Goal: Task Accomplishment & Management: Manage account settings

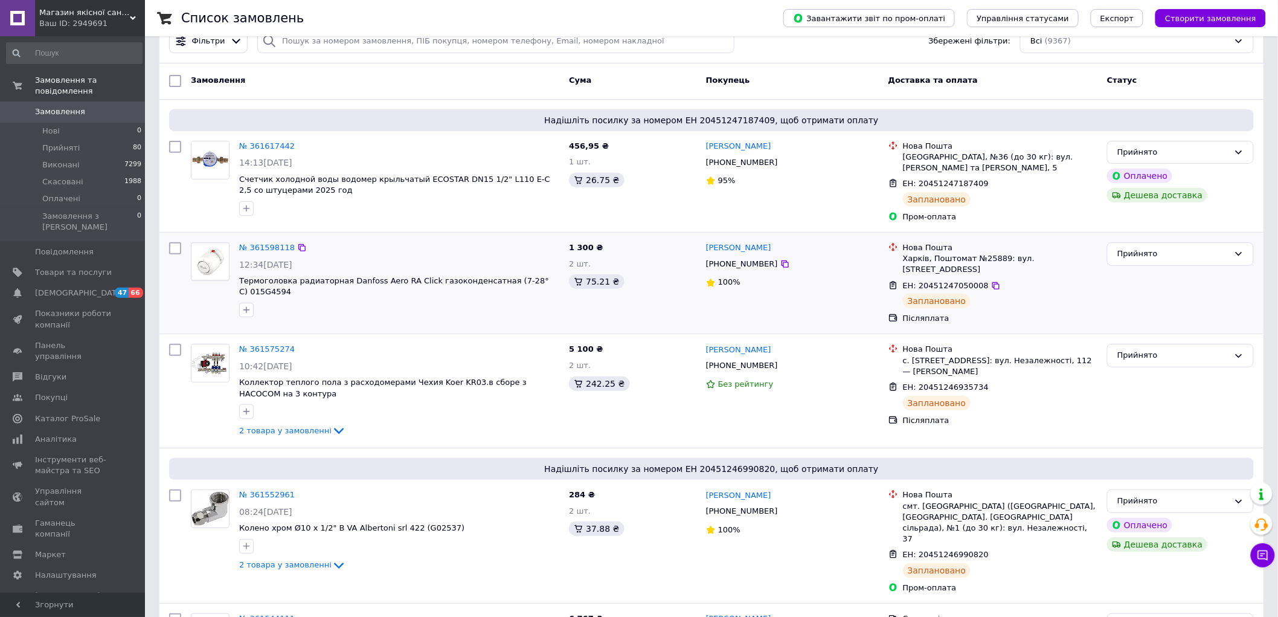
scroll to position [134, 0]
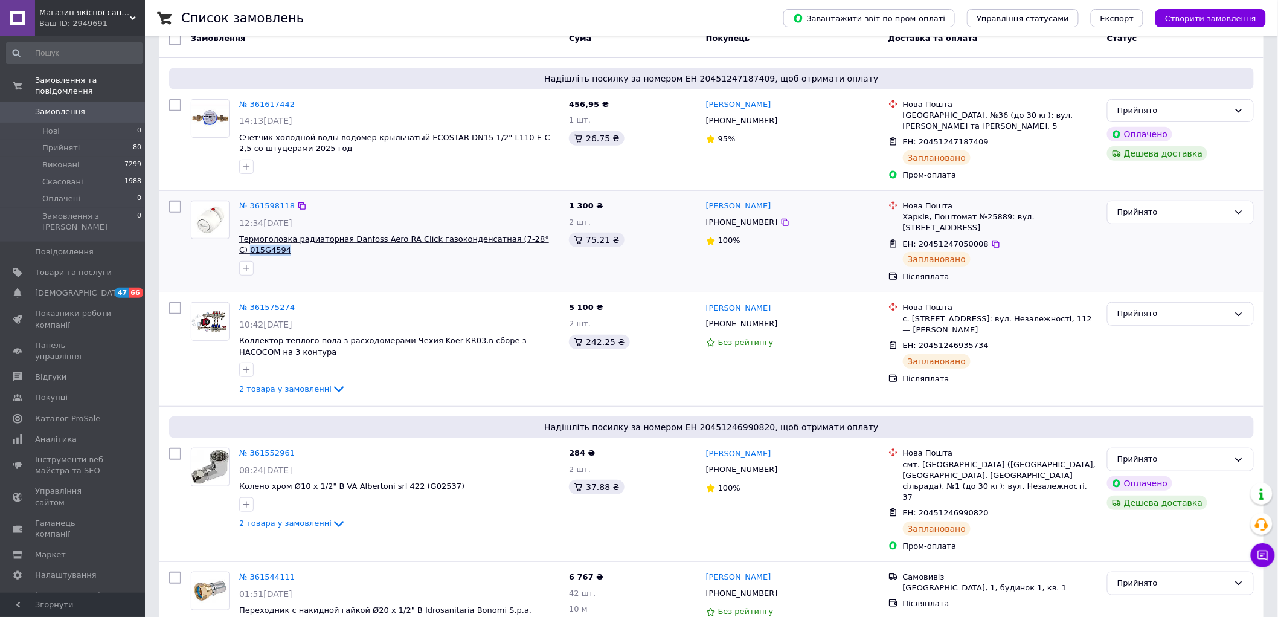
drag, startPoint x: 558, startPoint y: 233, endPoint x: 518, endPoint y: 230, distance: 40.0
click at [518, 234] on span "Термоголовка радиаторная Danfoss Aero RA Click газоконденсатная (7-28° С) 015G4…" at bounding box center [399, 245] width 320 height 22
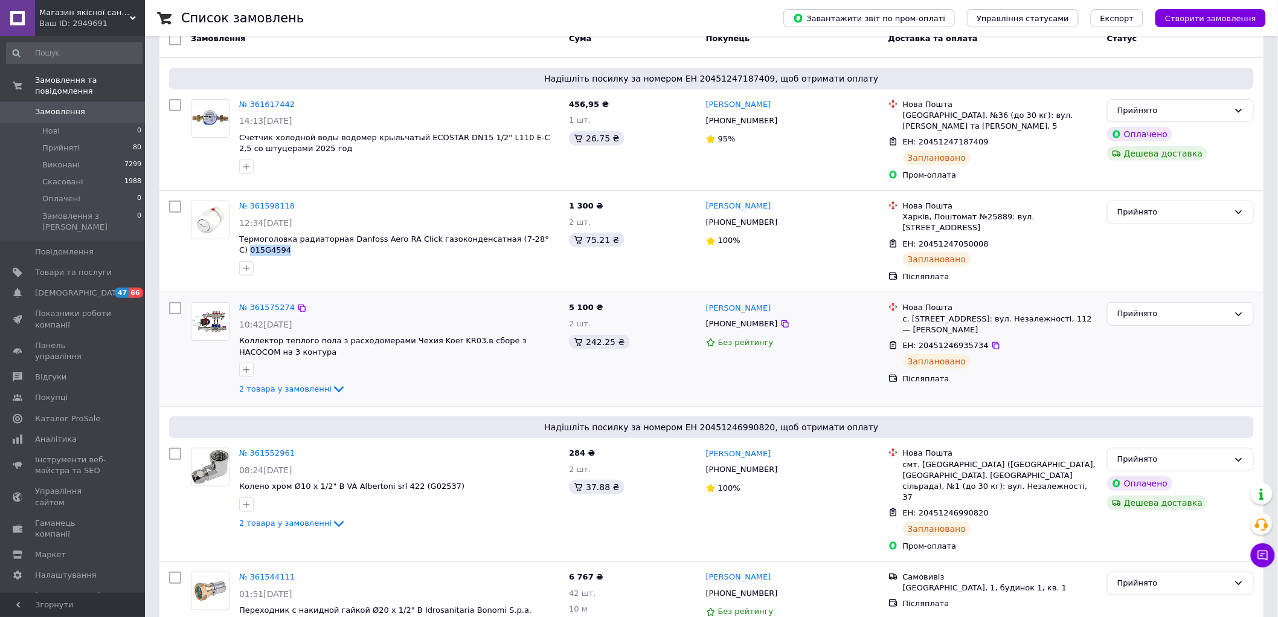
copy span "015G4594"
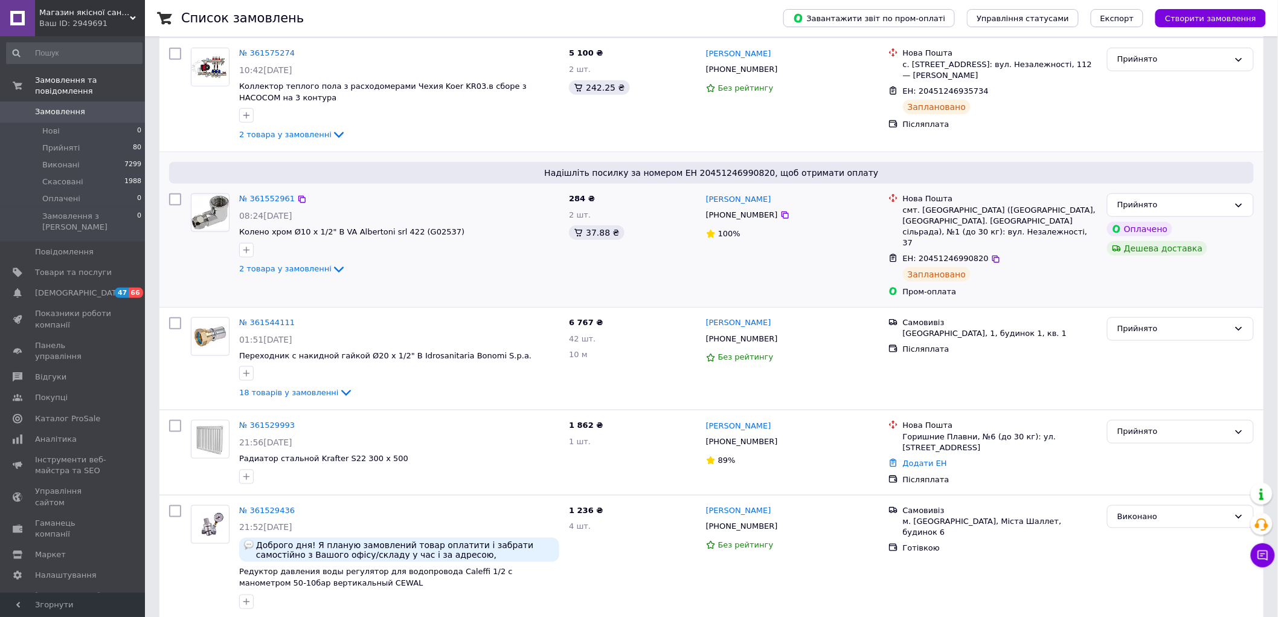
scroll to position [402, 0]
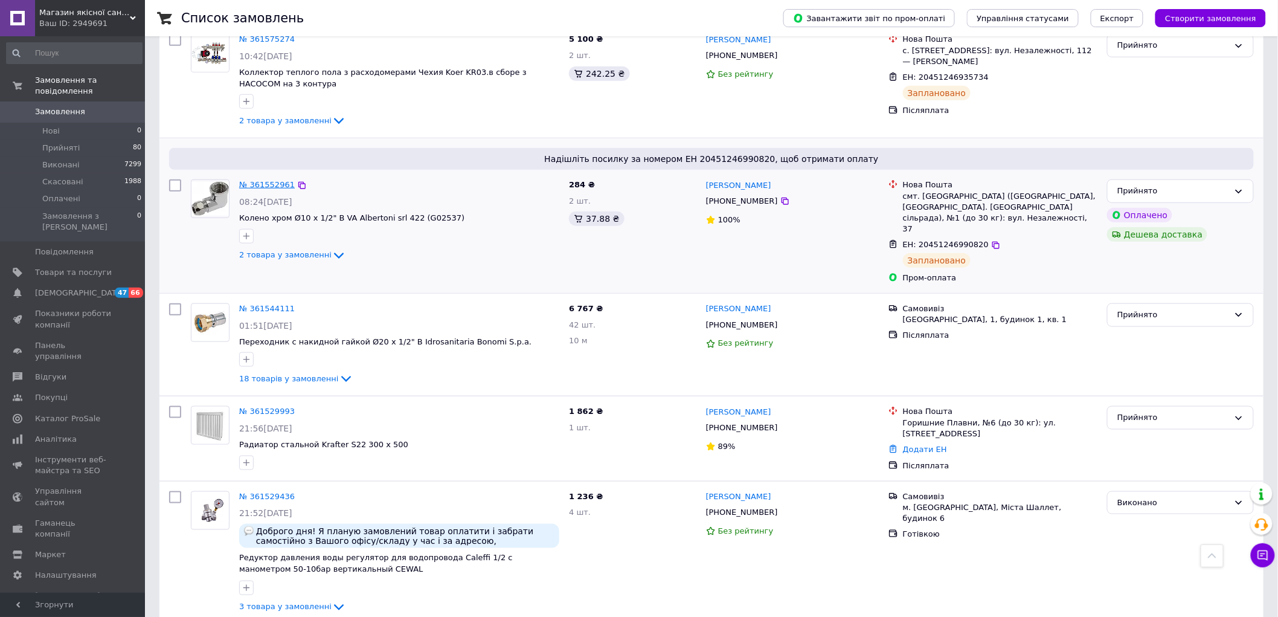
click at [265, 180] on link "№ 361552961" at bounding box center [267, 184] width 56 height 9
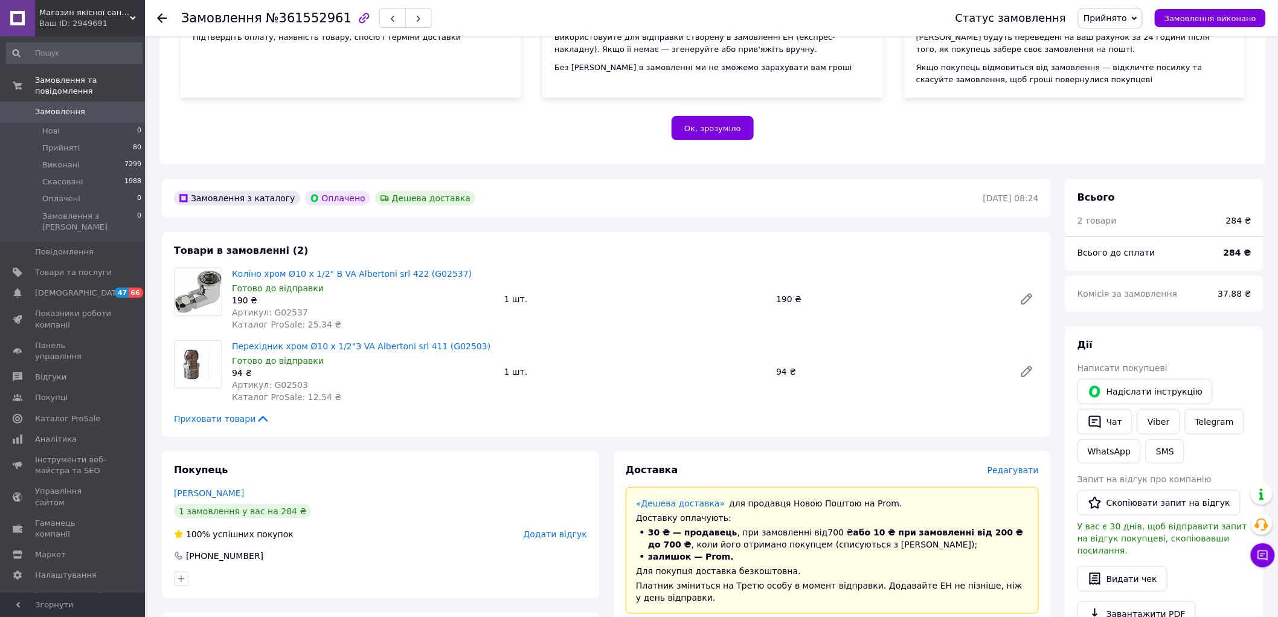
scroll to position [201, 0]
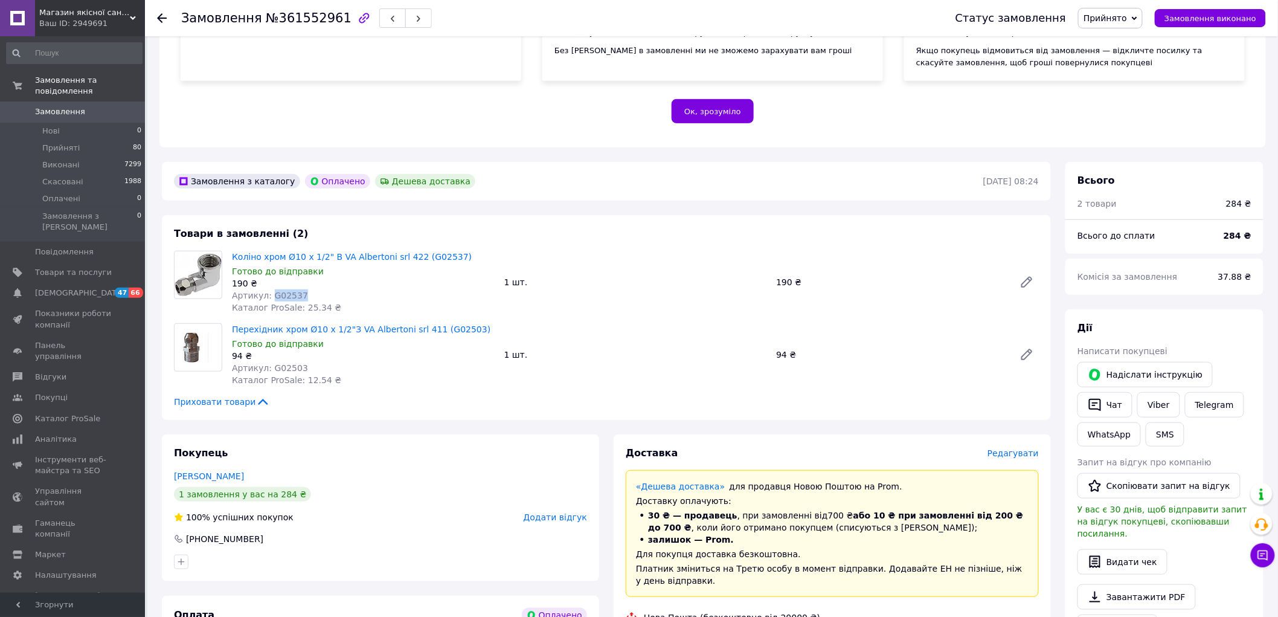
drag, startPoint x: 301, startPoint y: 282, endPoint x: 269, endPoint y: 284, distance: 31.5
click at [269, 289] on div "Артикул: G02537" at bounding box center [363, 295] width 263 height 12
copy span "G02537"
drag, startPoint x: 297, startPoint y: 358, endPoint x: 269, endPoint y: 358, distance: 27.8
click at [269, 362] on div "Артикул: G02503" at bounding box center [363, 368] width 263 height 12
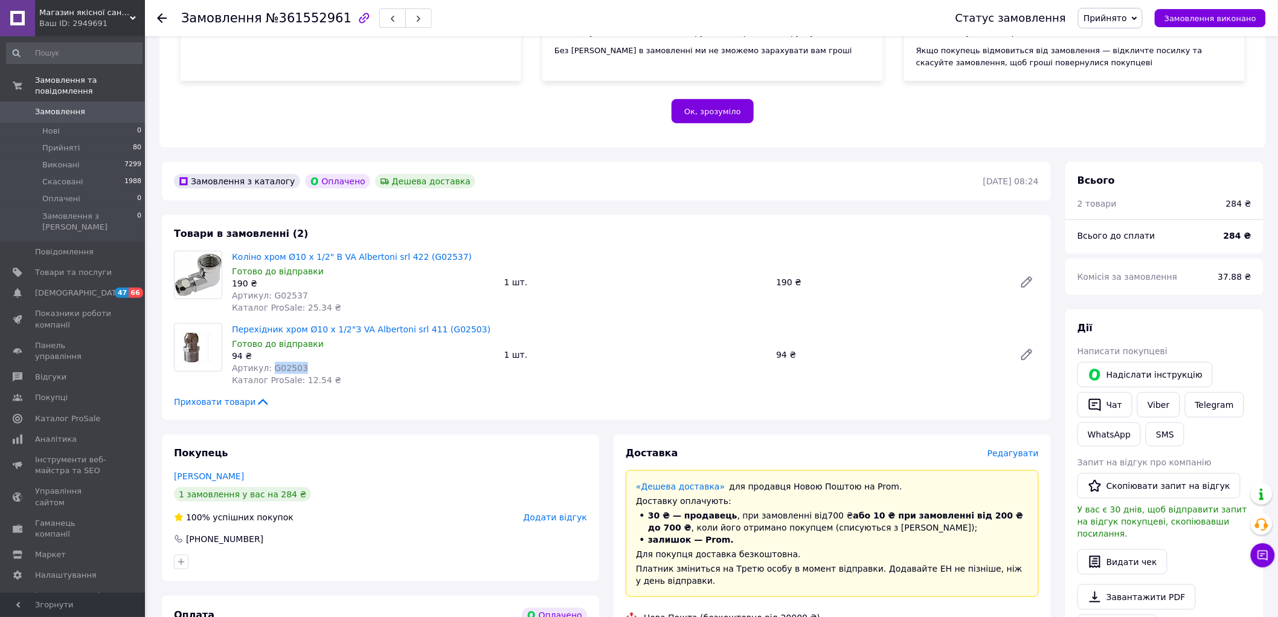
copy span "G02503"
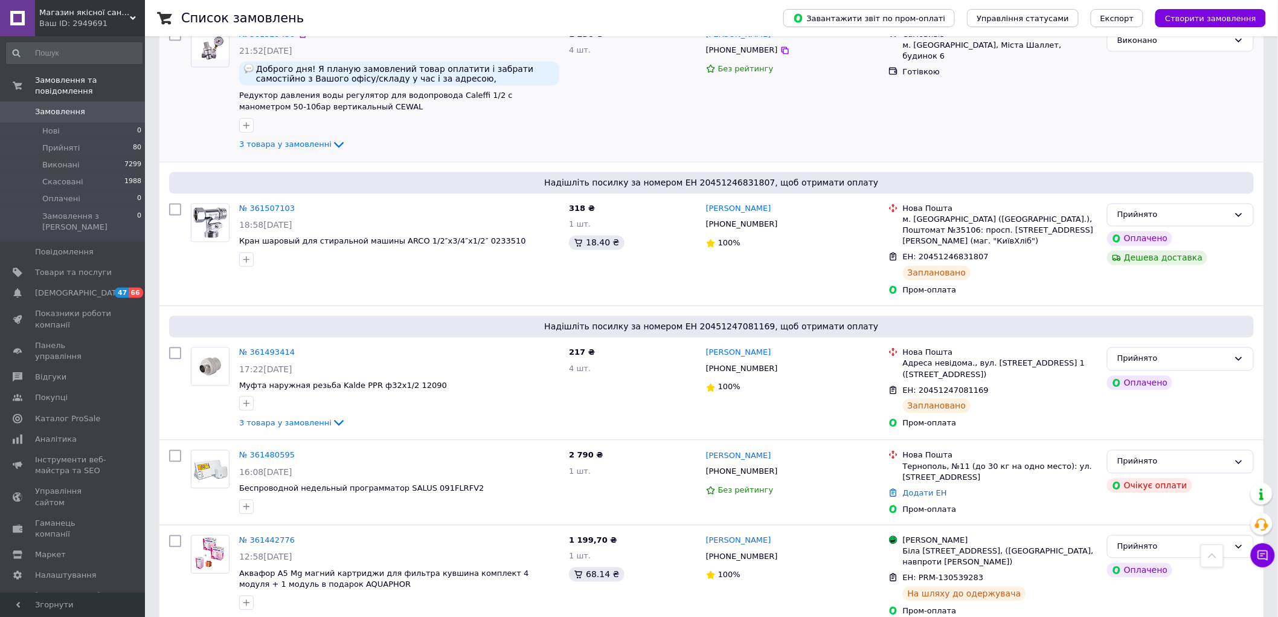
scroll to position [872, 0]
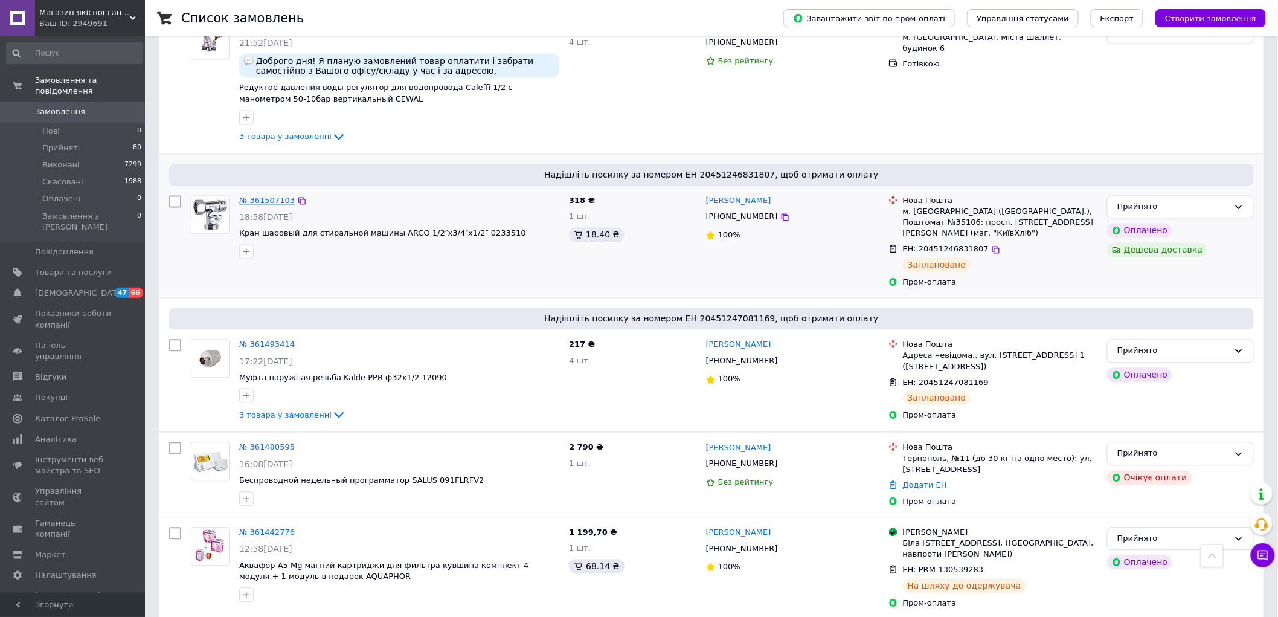
click at [267, 196] on link "№ 361507103" at bounding box center [267, 200] width 56 height 9
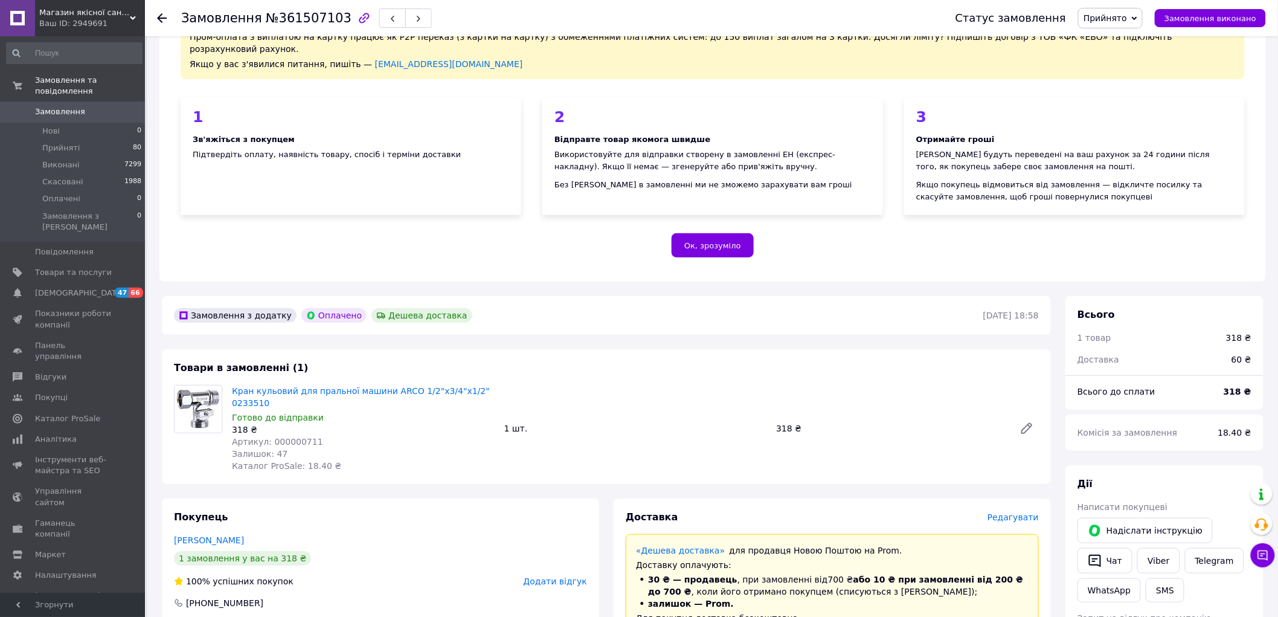
scroll to position [134, 0]
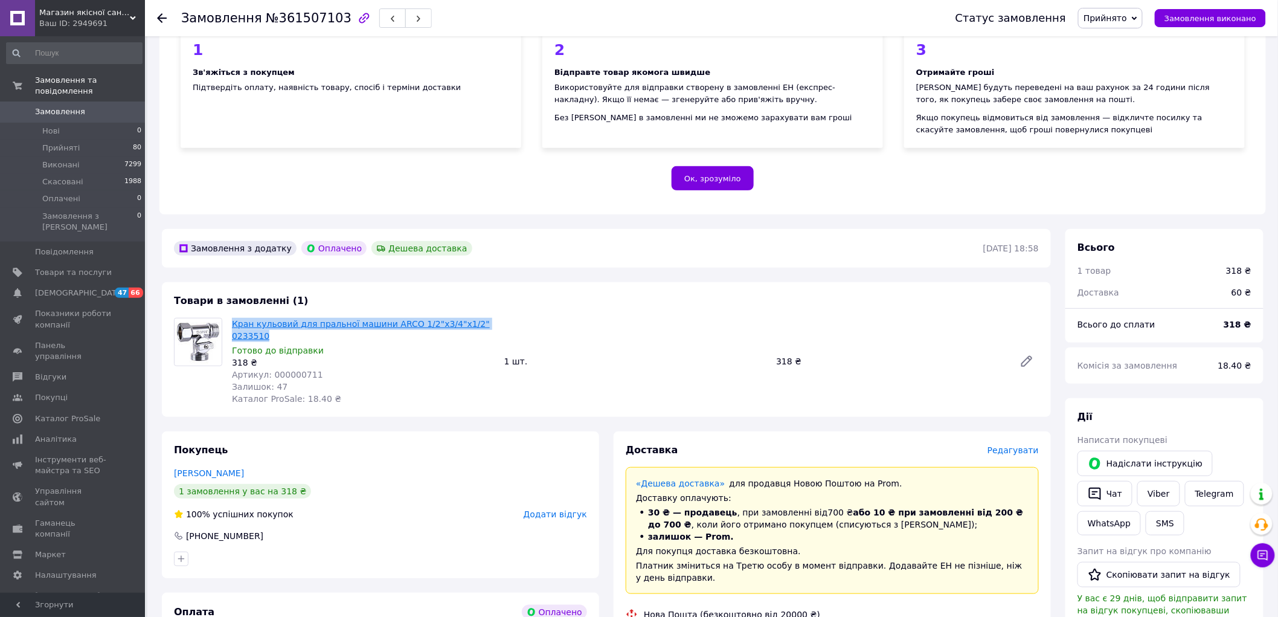
drag, startPoint x: 512, startPoint y: 312, endPoint x: 231, endPoint y: 313, distance: 280.3
click at [231, 315] on div "Кран кульовий для пральної машини ARCO 1/2"х3/4"х1/2" 0233510 Готово до відправ…" at bounding box center [635, 361] width 817 height 92
copy link "Кран кульовий для пральної машини ARCO 1/2"х3/4"х1/2" 0233510"
click at [320, 369] on div "Артикул: 000000711" at bounding box center [363, 375] width 263 height 12
drag, startPoint x: 311, startPoint y: 353, endPoint x: 268, endPoint y: 353, distance: 42.9
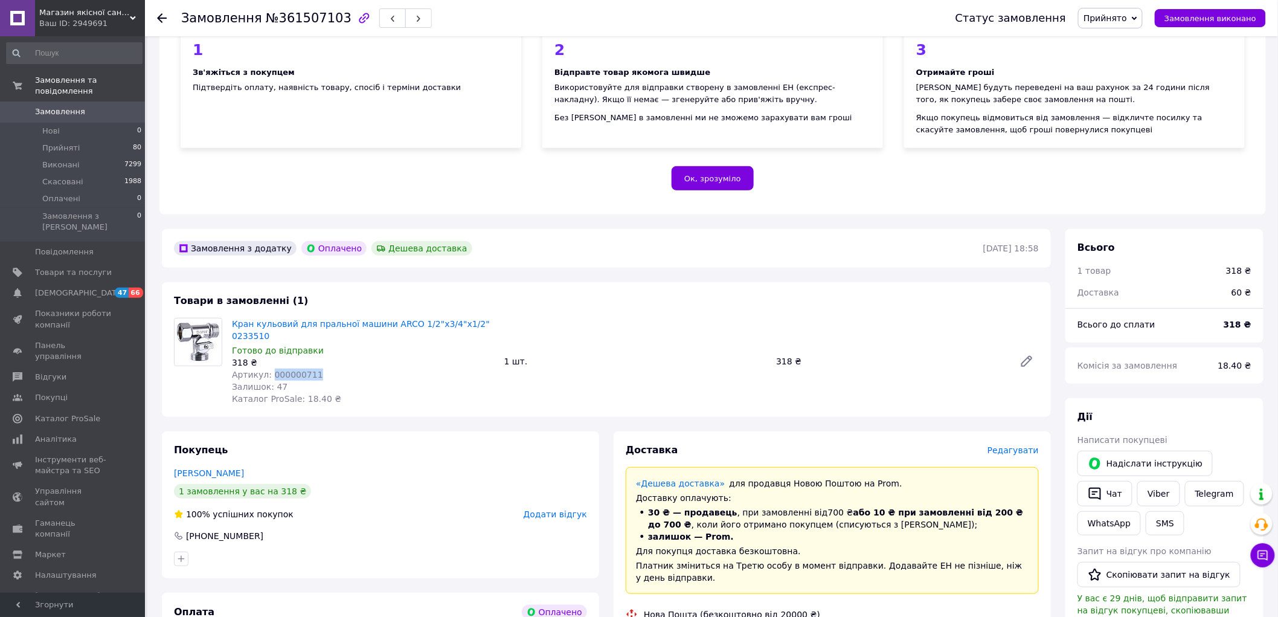
click at [268, 369] on div "Артикул: 000000711" at bounding box center [363, 375] width 263 height 12
copy span "000000711"
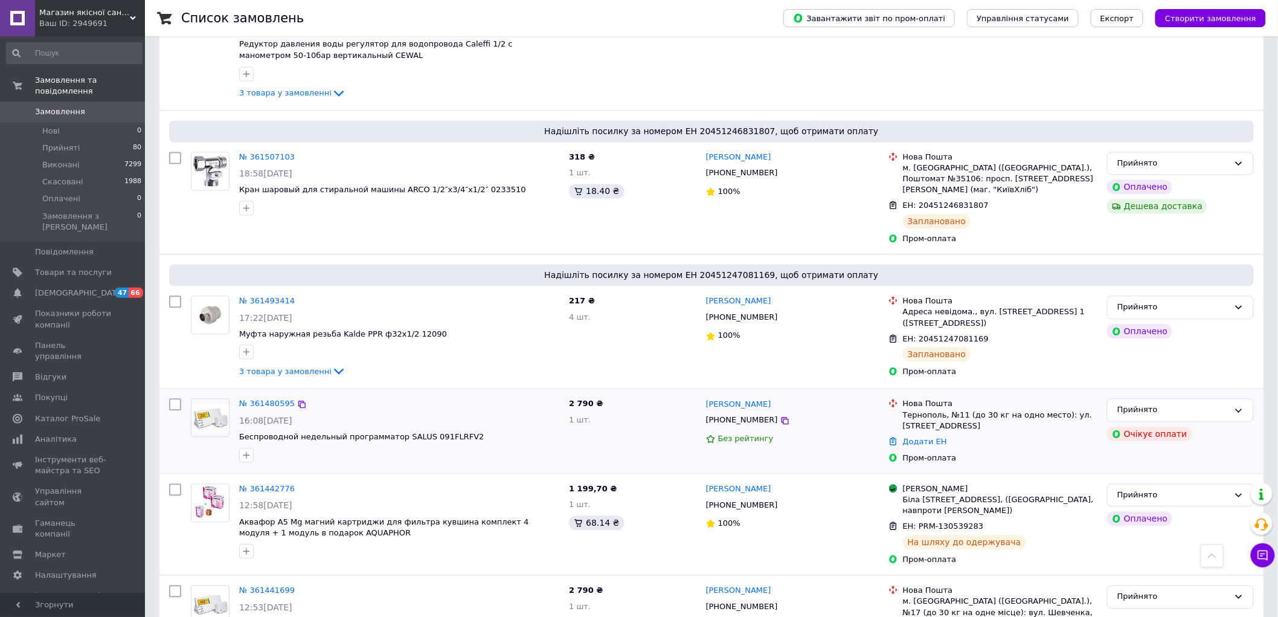
scroll to position [1007, 0]
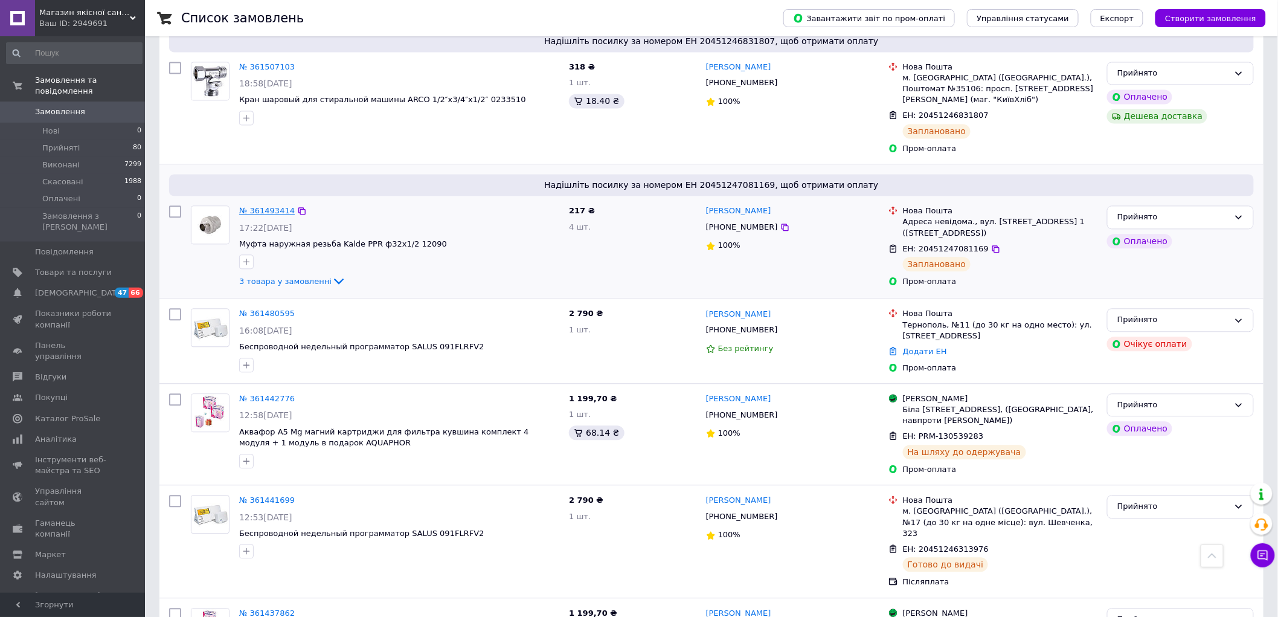
click at [264, 206] on link "№ 361493414" at bounding box center [267, 210] width 56 height 9
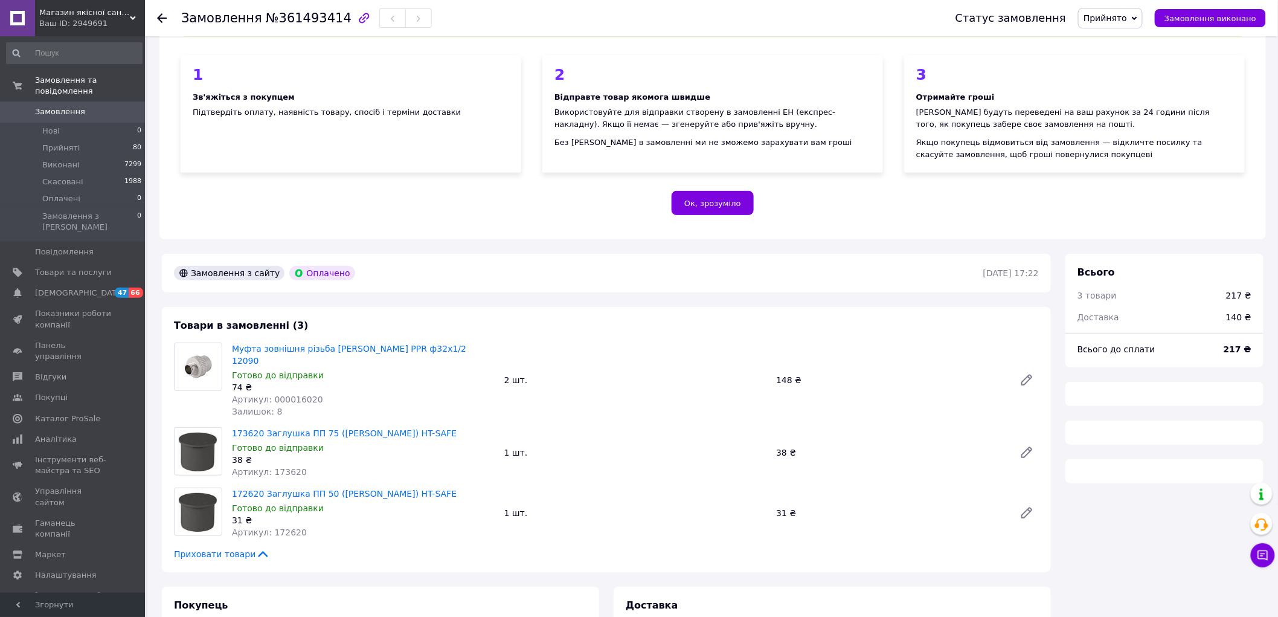
scroll to position [134, 0]
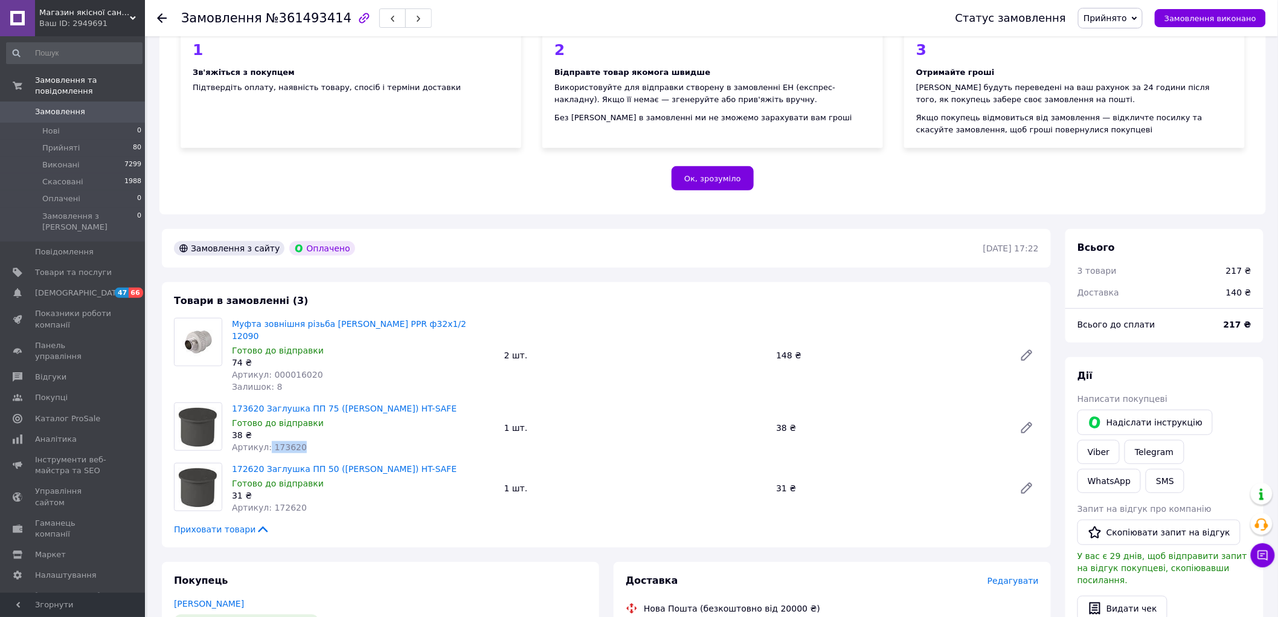
drag, startPoint x: 301, startPoint y: 420, endPoint x: 264, endPoint y: 424, distance: 37.0
click at [264, 441] on div "Артикул: 173620" at bounding box center [363, 447] width 263 height 12
drag, startPoint x: 431, startPoint y: 310, endPoint x: 231, endPoint y: 317, distance: 200.1
click at [228, 315] on div "Муфта зовнішня різьба Kalde PPR ф32х1/2 12090 Готово до відправки 74 ₴ Артикул:…" at bounding box center [363, 355] width 272 height 80
copy link "Муфта зовнішня різьба [PERSON_NAME] PPR ф32х1/2 12090"
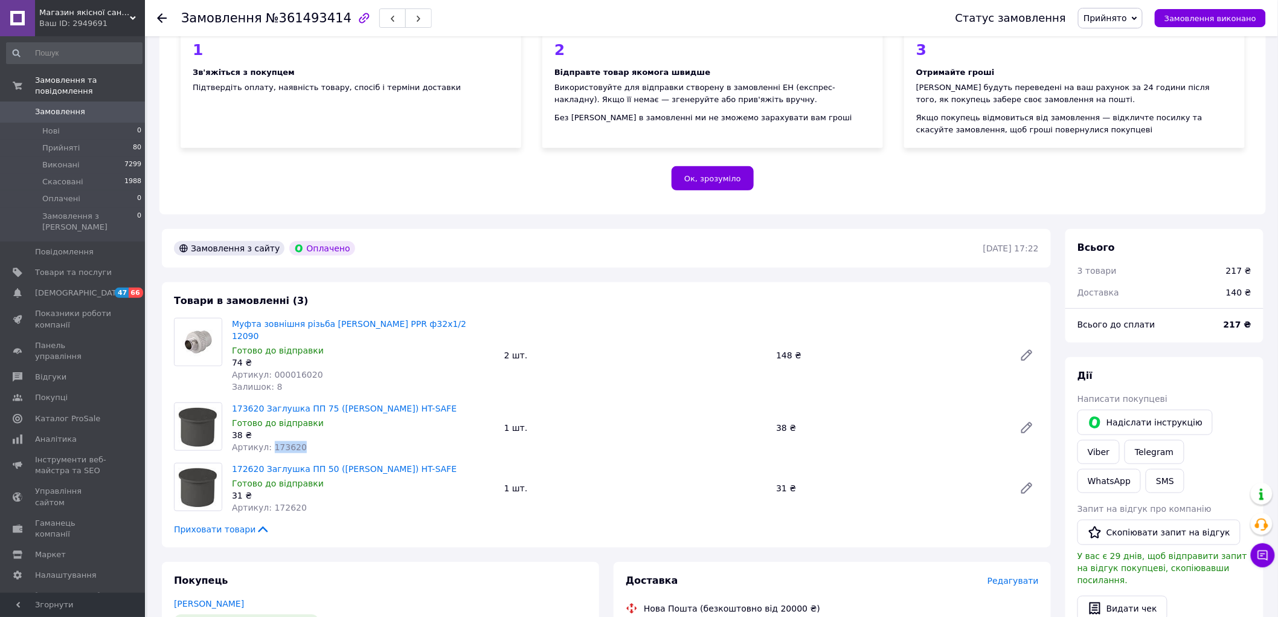
drag, startPoint x: 300, startPoint y: 423, endPoint x: 268, endPoint y: 424, distance: 32.0
click at [268, 441] on div "Артикул: 173620" at bounding box center [363, 447] width 263 height 12
copy span "173620"
drag, startPoint x: 285, startPoint y: 487, endPoint x: 268, endPoint y: 489, distance: 17.1
click at [268, 501] on div "Артикул: 172620" at bounding box center [363, 507] width 263 height 12
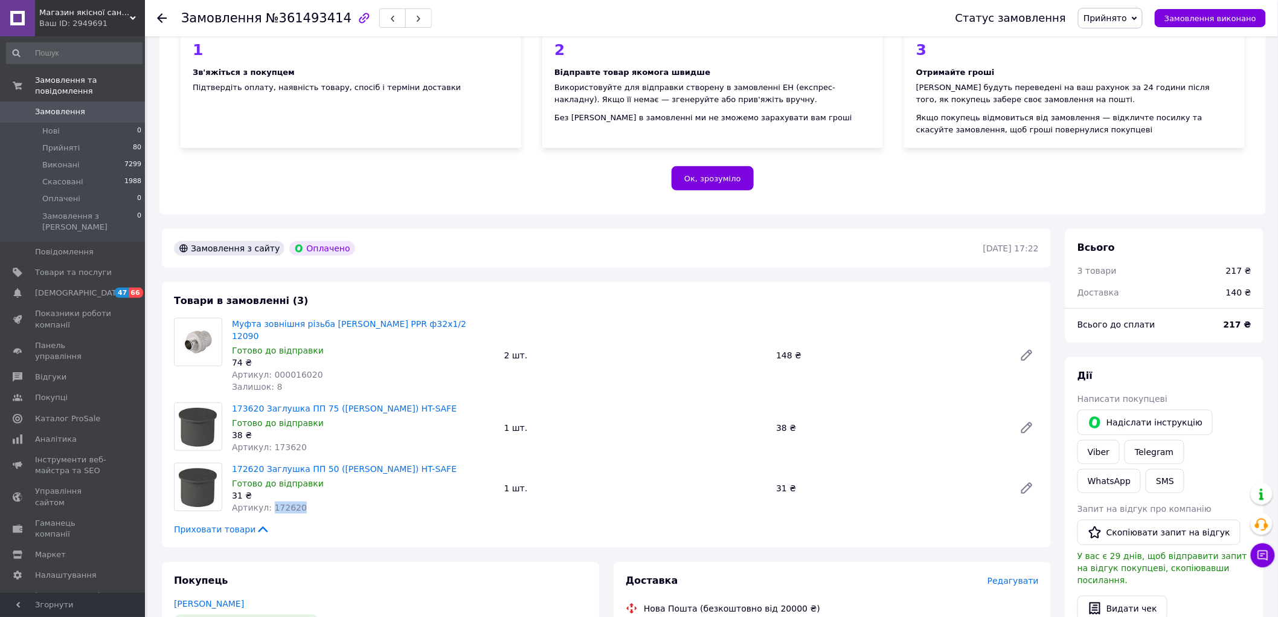
copy span "172620"
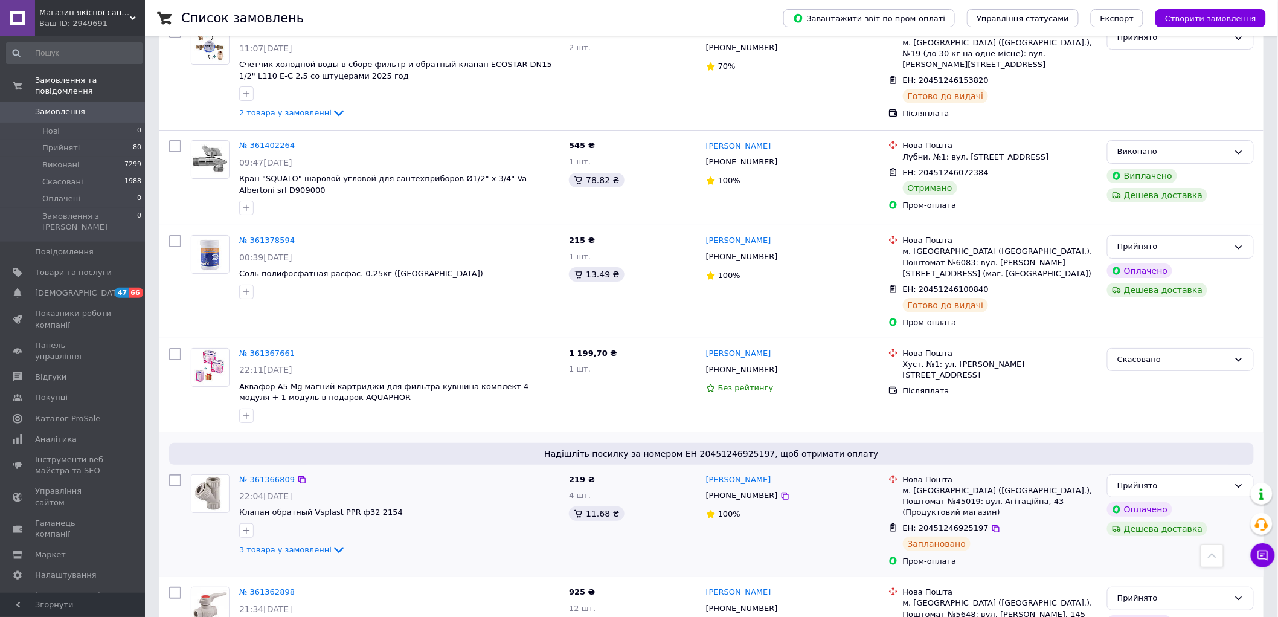
scroll to position [1849, 0]
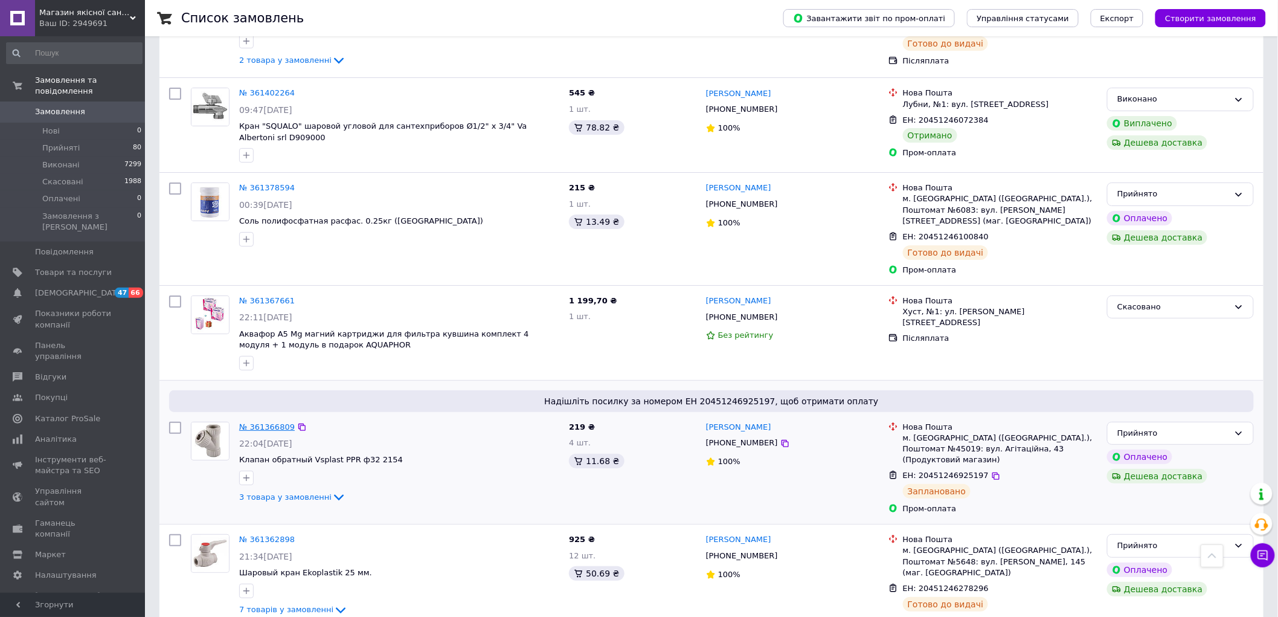
click at [264, 422] on link "№ 361366809" at bounding box center [267, 426] width 56 height 9
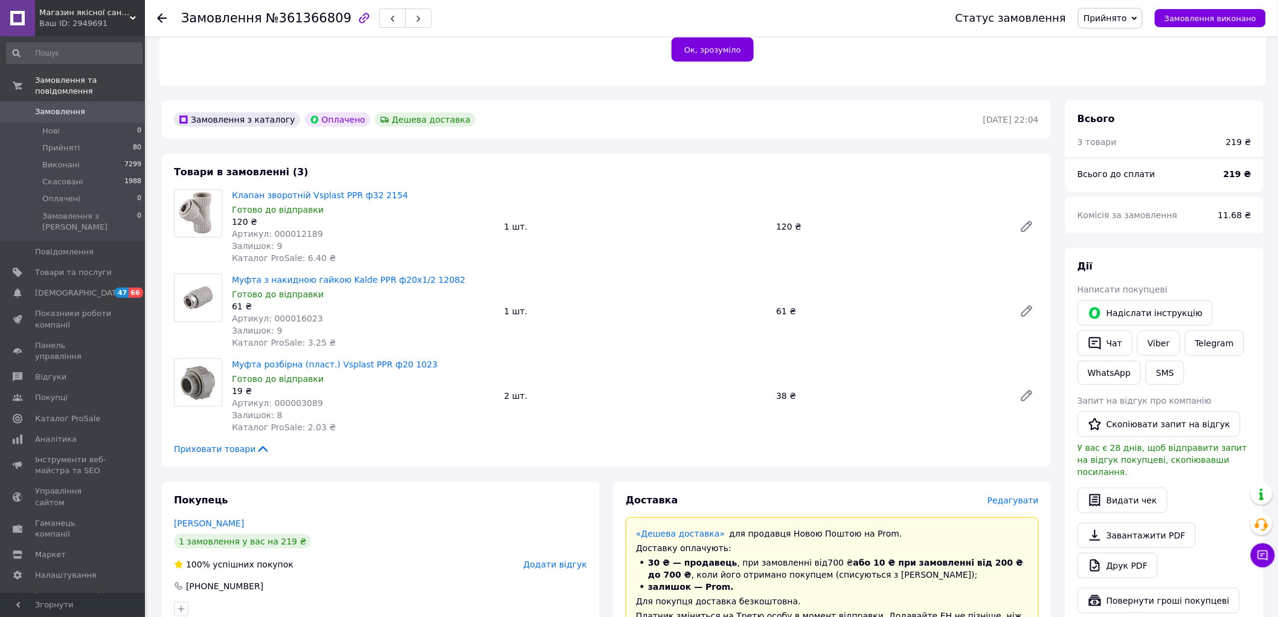
scroll to position [268, 0]
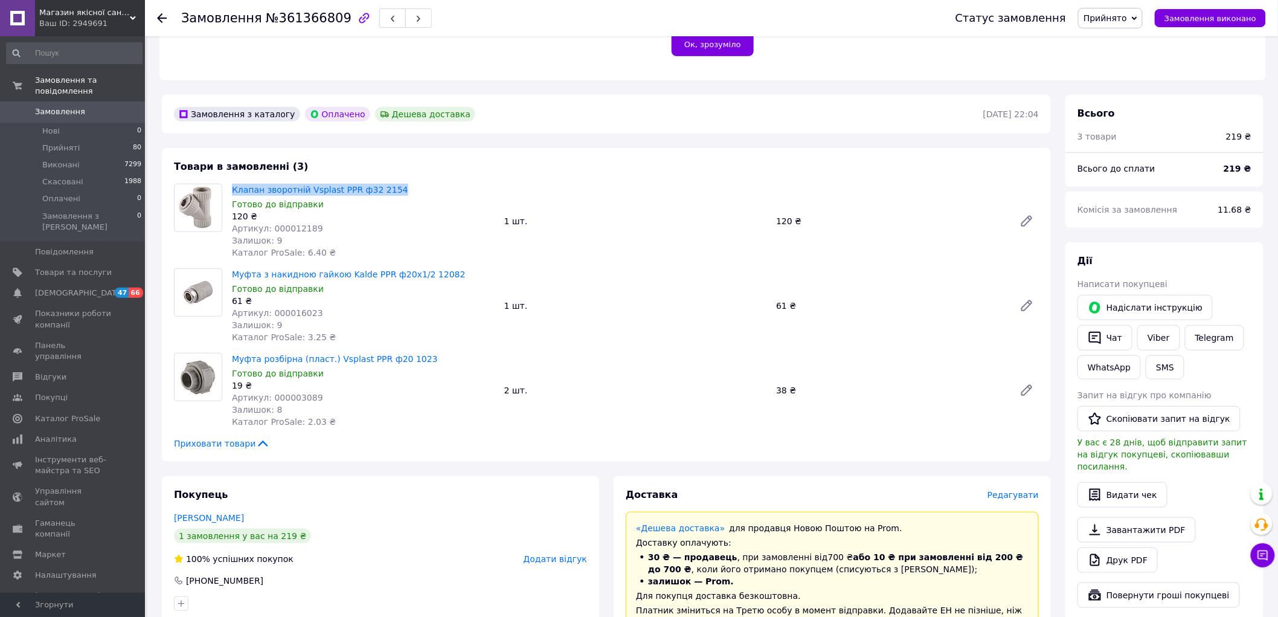
drag, startPoint x: 405, startPoint y: 181, endPoint x: 230, endPoint y: 170, distance: 175.5
click at [230, 181] on div "Клапан зворотній Vsplast PPR ф32 2154 Готово до відправки 120 ₴ Артикул: 000012…" at bounding box center [363, 221] width 272 height 80
copy link "Клапан зворотній Vsplast PPR ф32 2154"
drag, startPoint x: 314, startPoint y: 218, endPoint x: 267, endPoint y: 217, distance: 47.1
click at [267, 222] on div "Артикул: 000012189" at bounding box center [363, 228] width 263 height 12
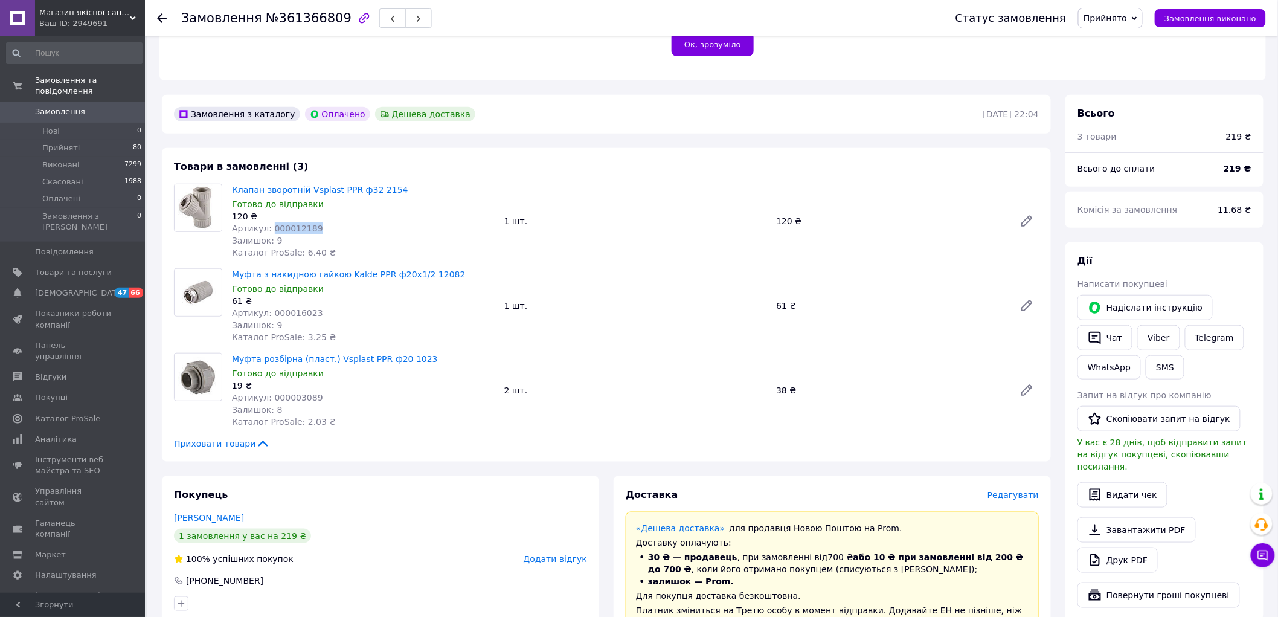
copy span "000012189"
drag, startPoint x: 313, startPoint y: 303, endPoint x: 272, endPoint y: 304, distance: 41.1
click at [269, 307] on div "Артикул: 000016023" at bounding box center [363, 313] width 263 height 12
drag, startPoint x: 300, startPoint y: 382, endPoint x: 270, endPoint y: 389, distance: 30.3
click at [270, 391] on div "Артикул: 000003089" at bounding box center [363, 397] width 263 height 12
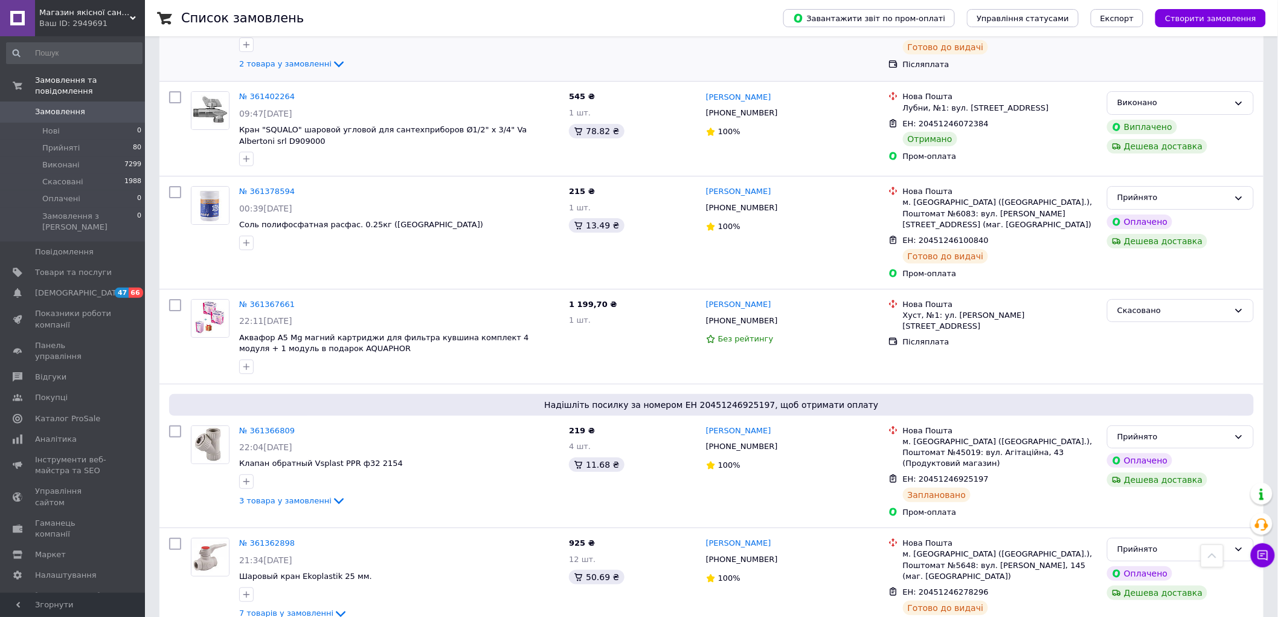
scroll to position [1849, 0]
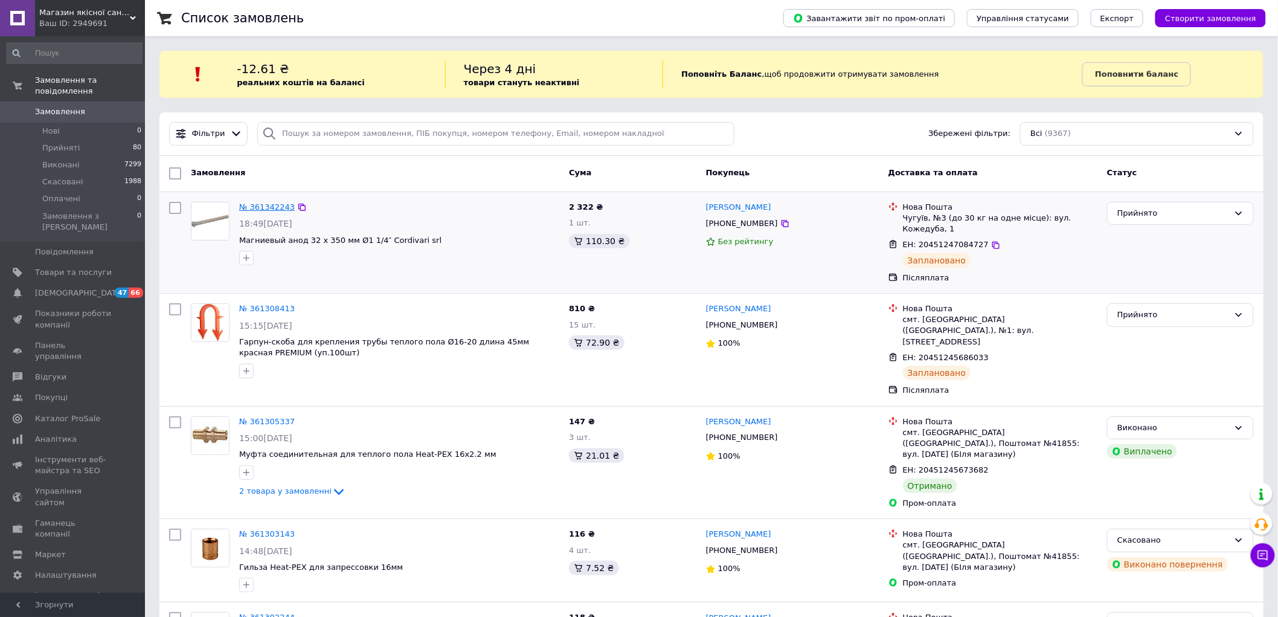
click at [263, 209] on link "№ 361342243" at bounding box center [267, 206] width 56 height 9
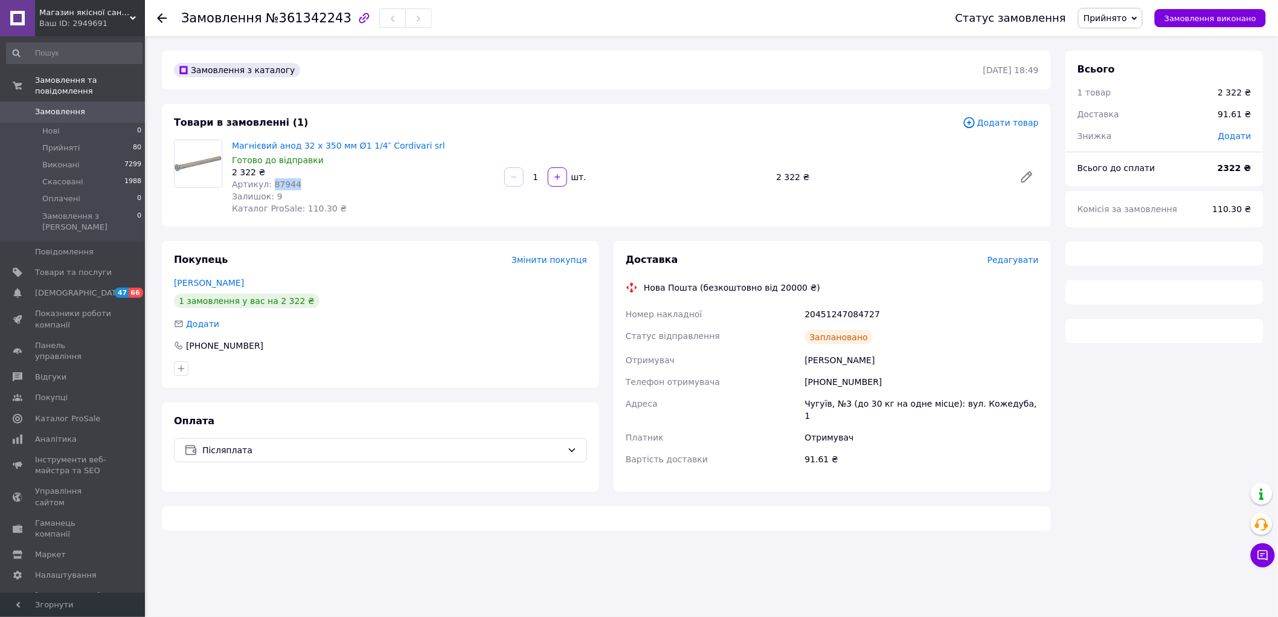
drag, startPoint x: 297, startPoint y: 183, endPoint x: 268, endPoint y: 182, distance: 29.0
click at [268, 182] on div "Артикул: 87944" at bounding box center [363, 184] width 263 height 12
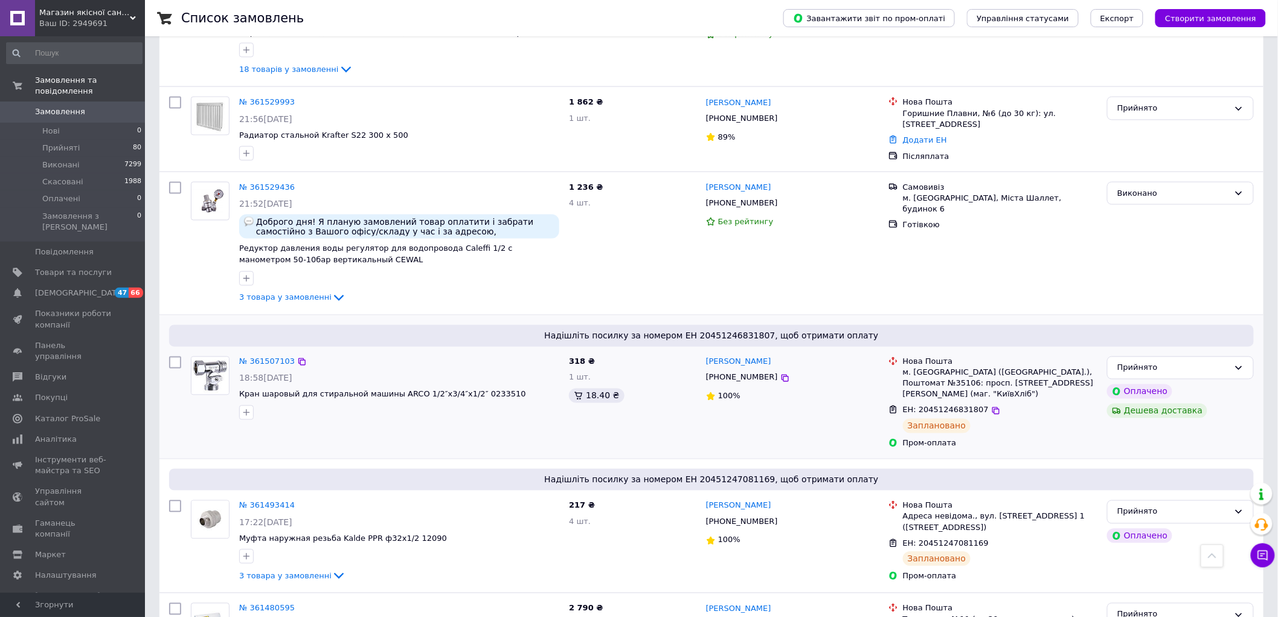
scroll to position [738, 0]
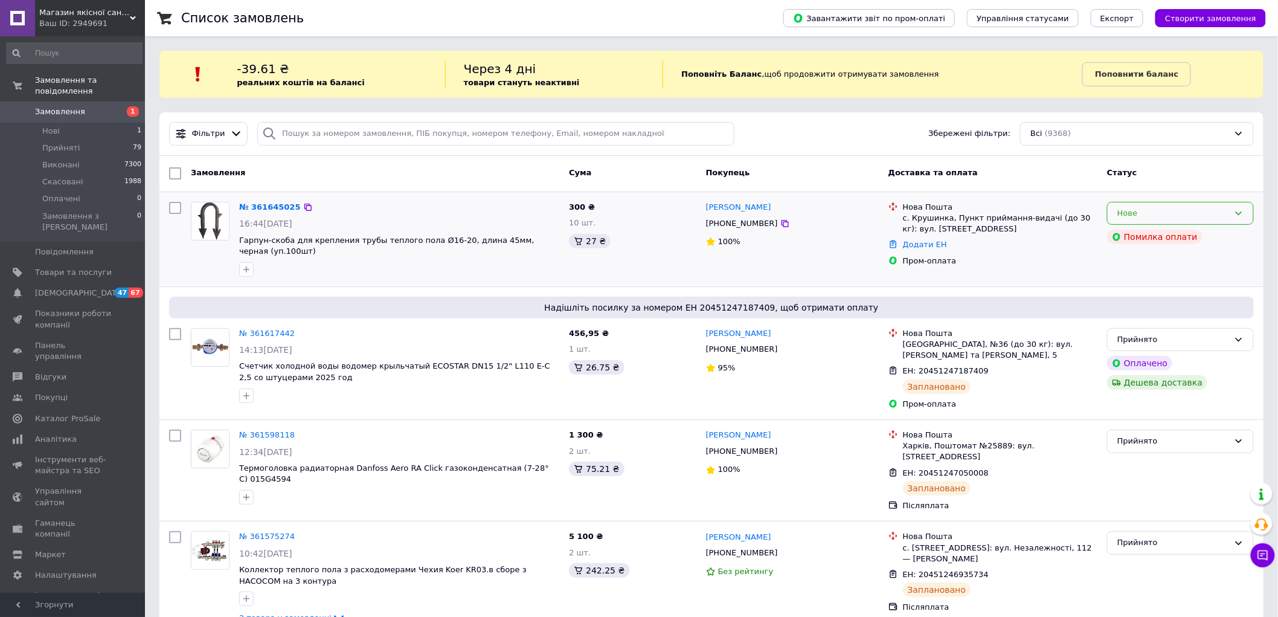
click at [1160, 210] on div "Нове" at bounding box center [1174, 213] width 112 height 13
click at [1134, 237] on li "Прийнято" at bounding box center [1181, 238] width 146 height 22
click at [260, 206] on link "№ 361645025" at bounding box center [267, 206] width 56 height 9
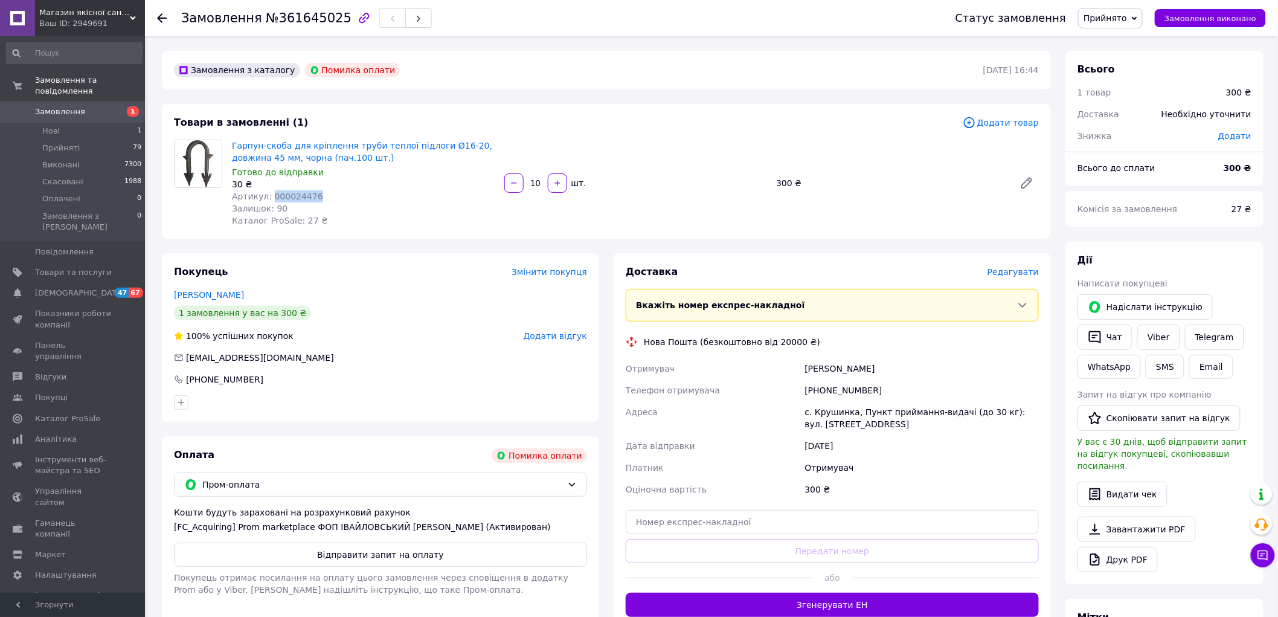
drag, startPoint x: 312, startPoint y: 196, endPoint x: 268, endPoint y: 199, distance: 44.3
click at [268, 199] on div "Артикул: 000024476" at bounding box center [363, 196] width 263 height 12
copy span "000024476"
click at [67, 143] on span "Прийняті" at bounding box center [60, 148] width 37 height 11
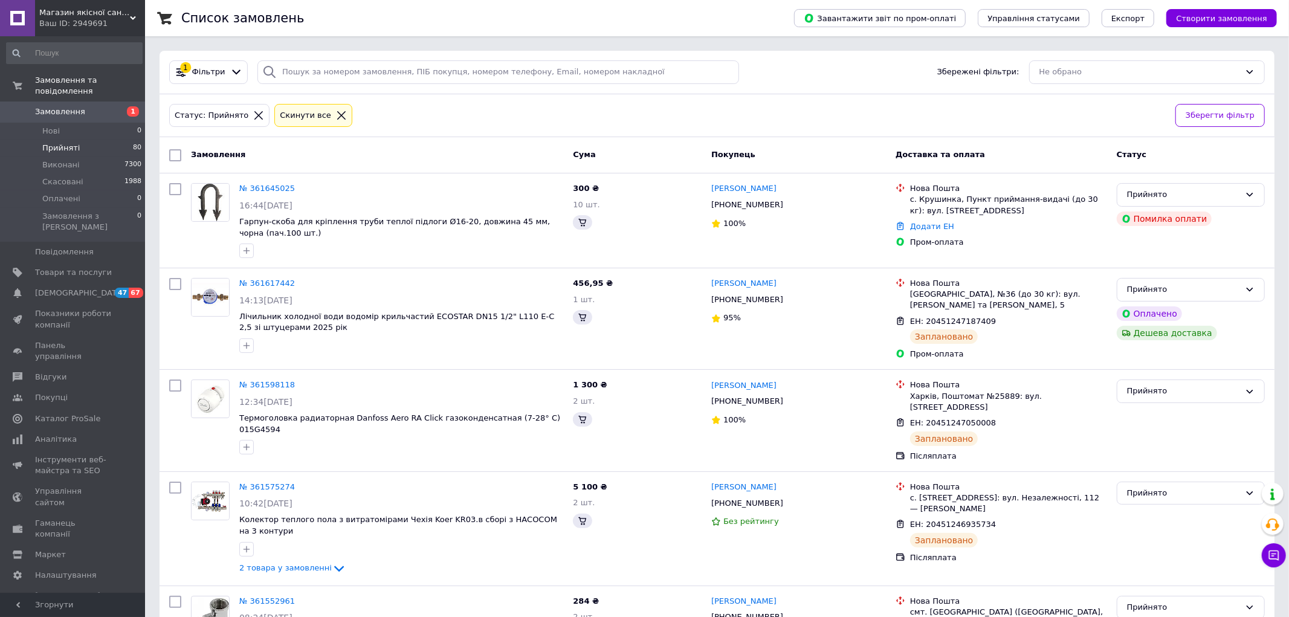
click at [253, 114] on icon at bounding box center [258, 115] width 11 height 11
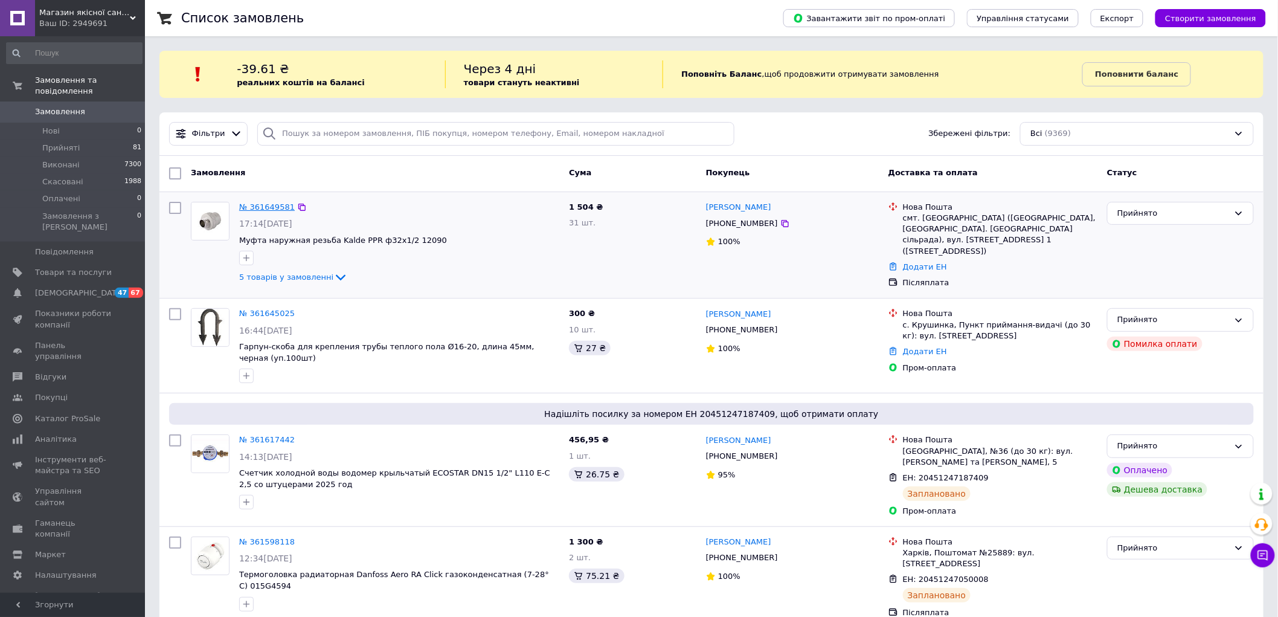
click at [276, 202] on link "№ 361649581" at bounding box center [267, 206] width 56 height 9
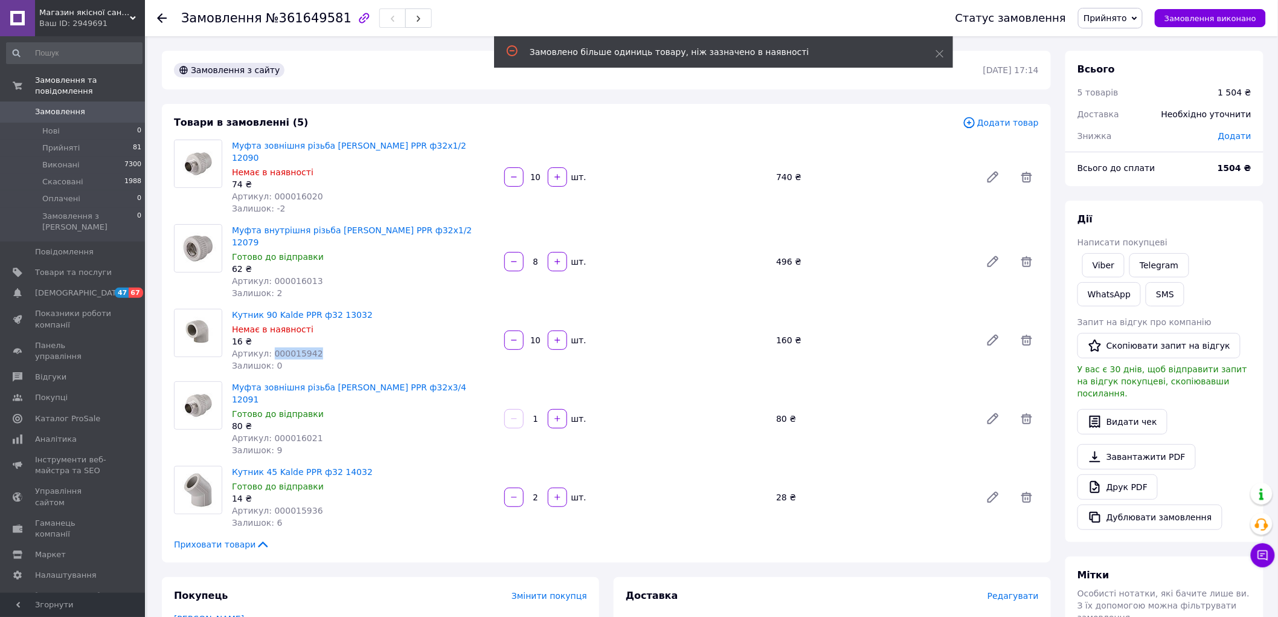
drag, startPoint x: 309, startPoint y: 328, endPoint x: 268, endPoint y: 325, distance: 40.6
click at [268, 347] on div "Артикул: 000015942" at bounding box center [363, 353] width 263 height 12
copy span "000015942"
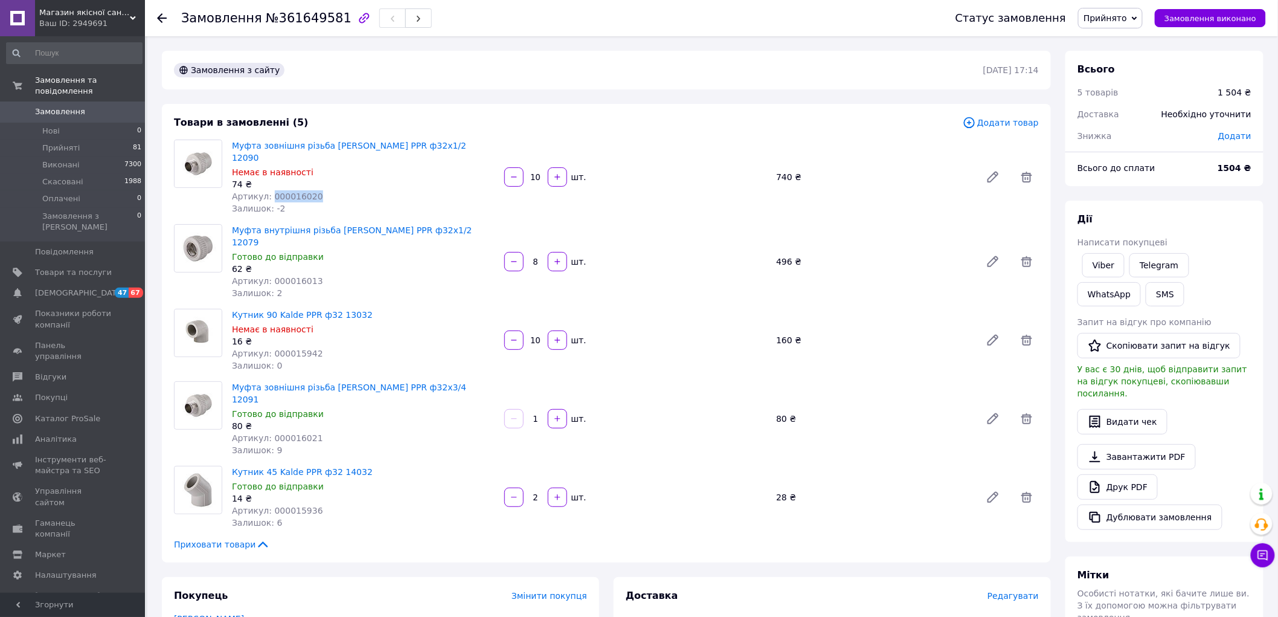
drag, startPoint x: 312, startPoint y: 179, endPoint x: 271, endPoint y: 184, distance: 41.4
click at [268, 190] on div "Артикул: 000016020" at bounding box center [363, 196] width 263 height 12
copy span "000016020"
drag, startPoint x: 312, startPoint y: 254, endPoint x: 266, endPoint y: 255, distance: 45.3
click at [266, 275] on div "Артикул: 000016013" at bounding box center [363, 281] width 263 height 12
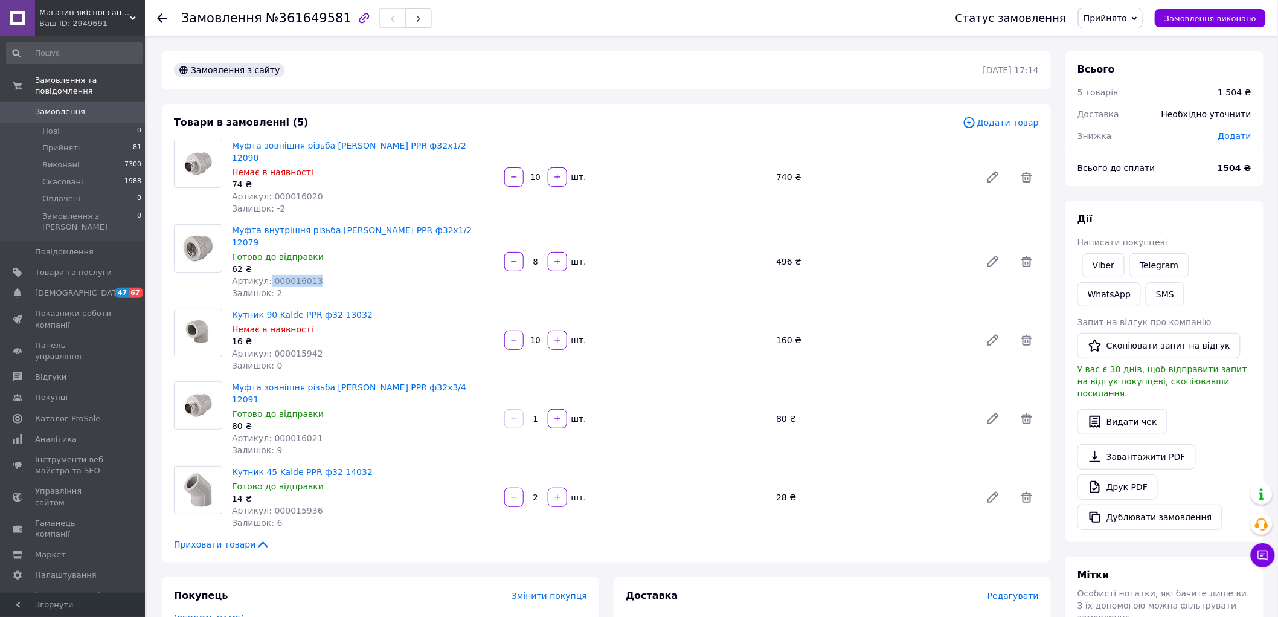
copy span "000016013"
drag, startPoint x: 315, startPoint y: 399, endPoint x: 267, endPoint y: 399, distance: 48.3
click at [267, 432] on div "Артикул: 000016021" at bounding box center [363, 438] width 263 height 12
copy span "000016021"
drag, startPoint x: 312, startPoint y: 474, endPoint x: 266, endPoint y: 471, distance: 45.4
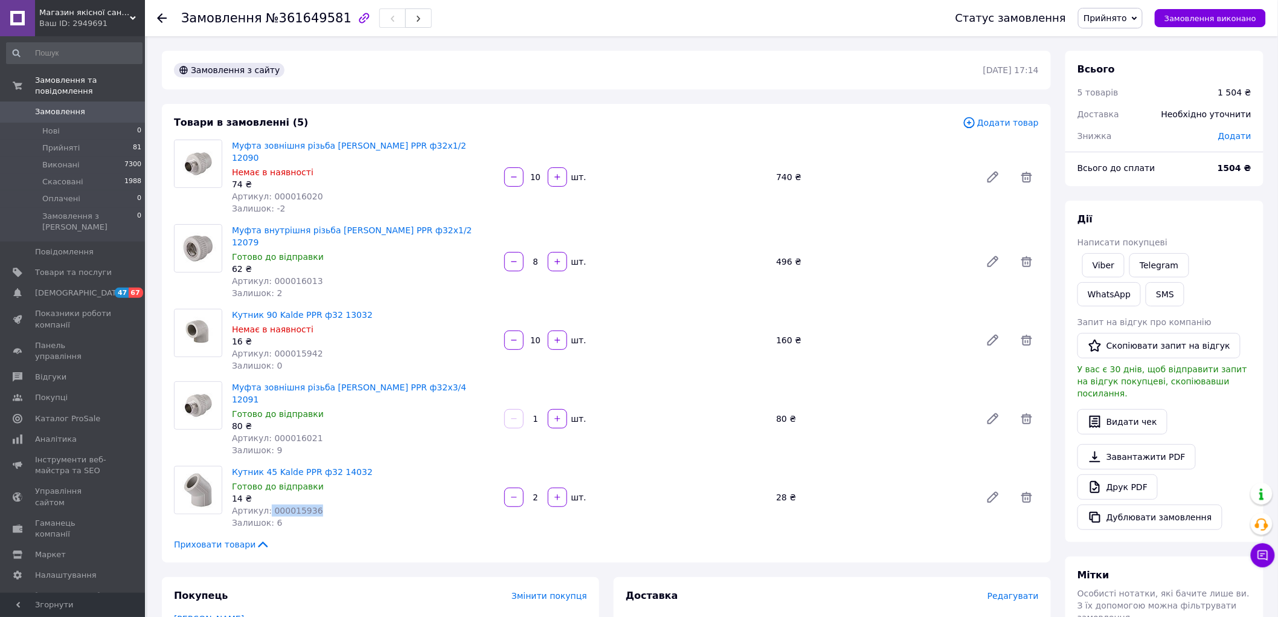
click at [266, 504] on div "Артикул: 000015936" at bounding box center [363, 510] width 263 height 12
copy span "000015936"
drag, startPoint x: 311, startPoint y: 334, endPoint x: 269, endPoint y: 330, distance: 41.9
click at [269, 347] on div "Артикул: 000015942" at bounding box center [363, 353] width 263 height 12
copy span "000015942"
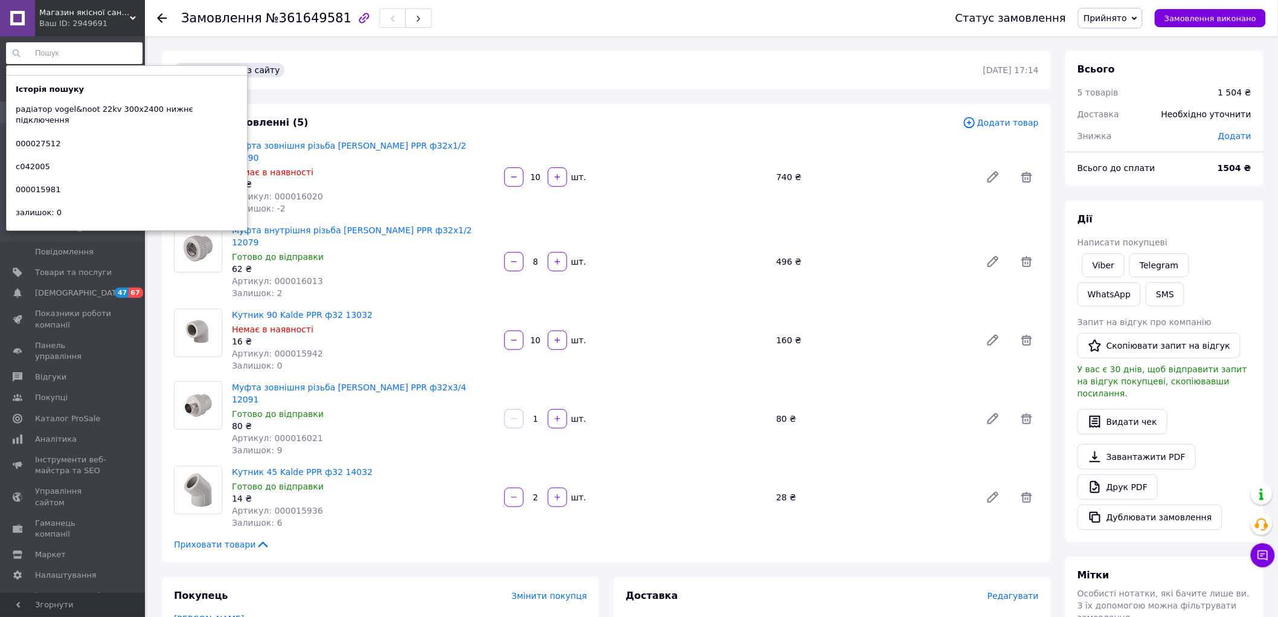
click at [43, 56] on input at bounding box center [74, 53] width 137 height 22
paste input "000015942"
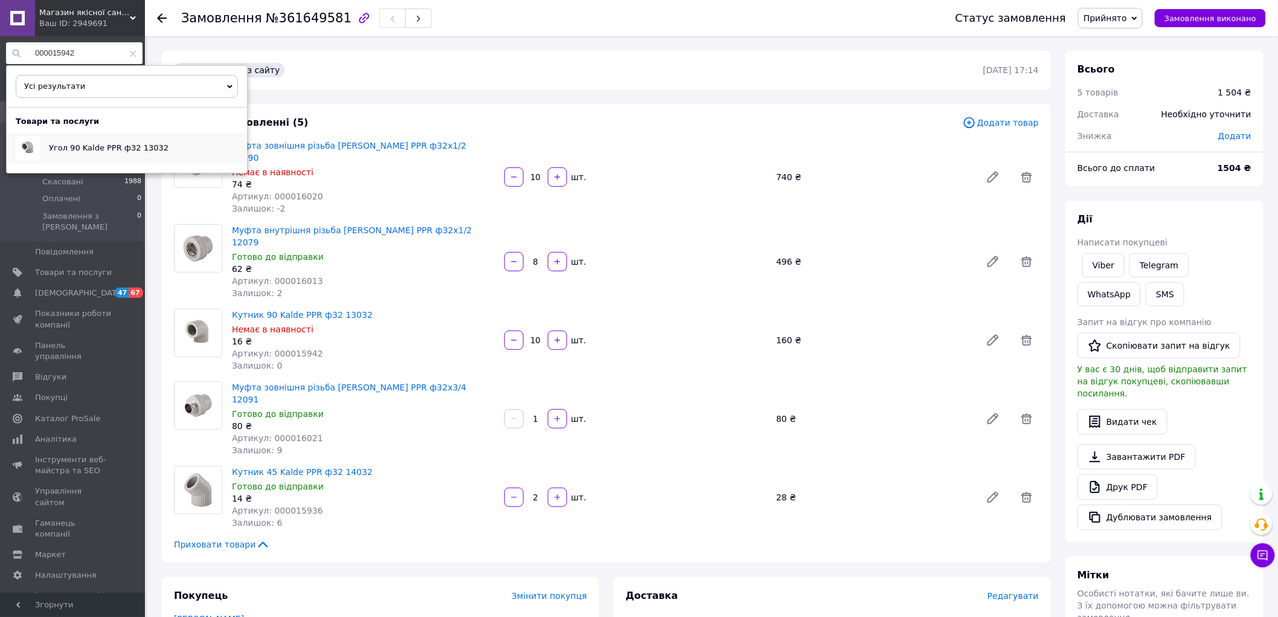
click at [55, 146] on span "Угол 90 Kalde PPR ф32 13032" at bounding box center [109, 147] width 120 height 9
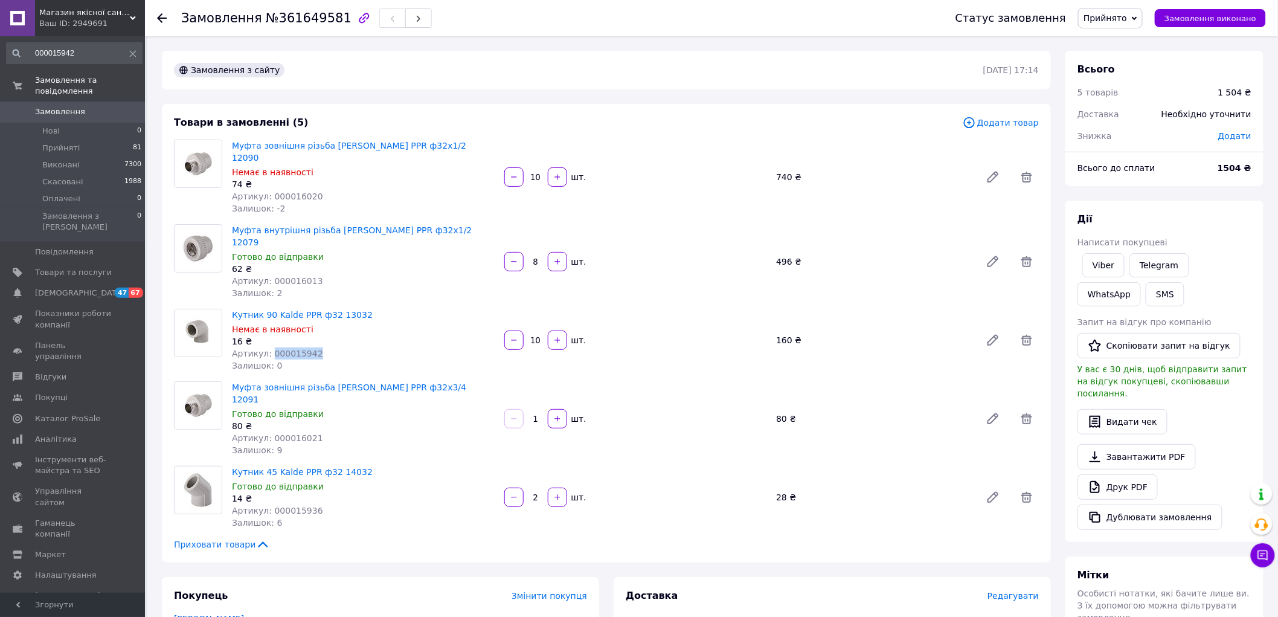
drag, startPoint x: 311, startPoint y: 332, endPoint x: 269, endPoint y: 330, distance: 41.7
click at [269, 347] on div "Артикул: 000015942" at bounding box center [363, 353] width 263 height 12
copy span "000015942"
drag, startPoint x: 316, startPoint y: 184, endPoint x: 264, endPoint y: 183, distance: 52.0
click at [264, 190] on div "Артикул: 000016020" at bounding box center [363, 196] width 263 height 12
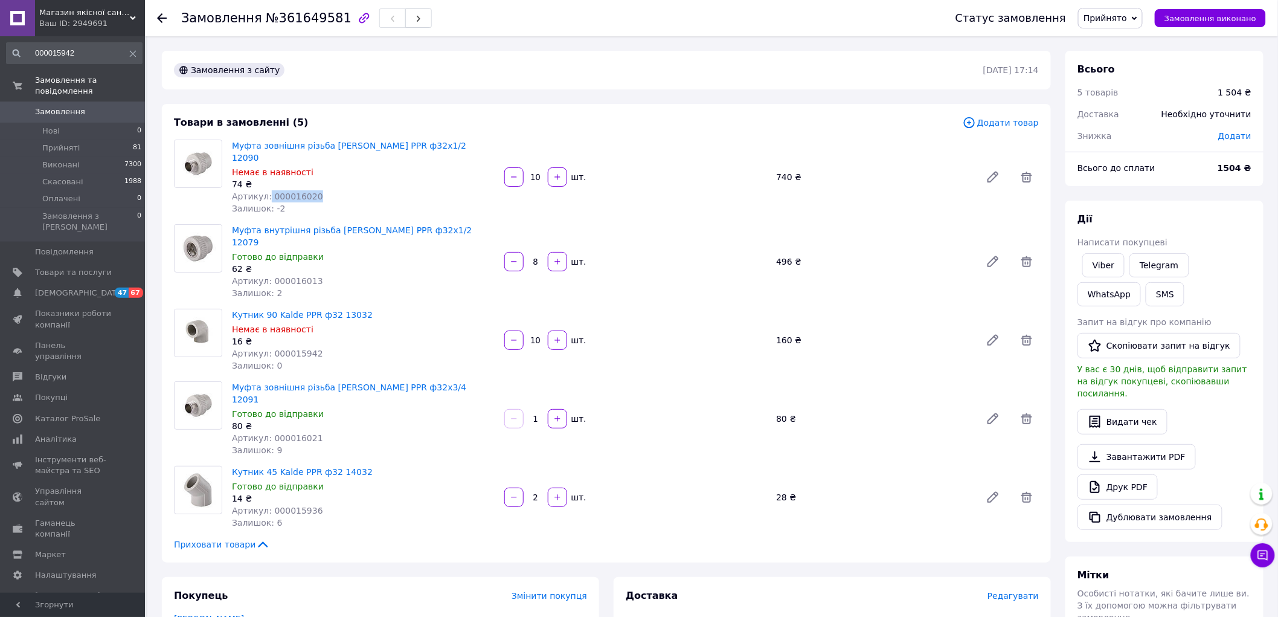
copy span "000016020"
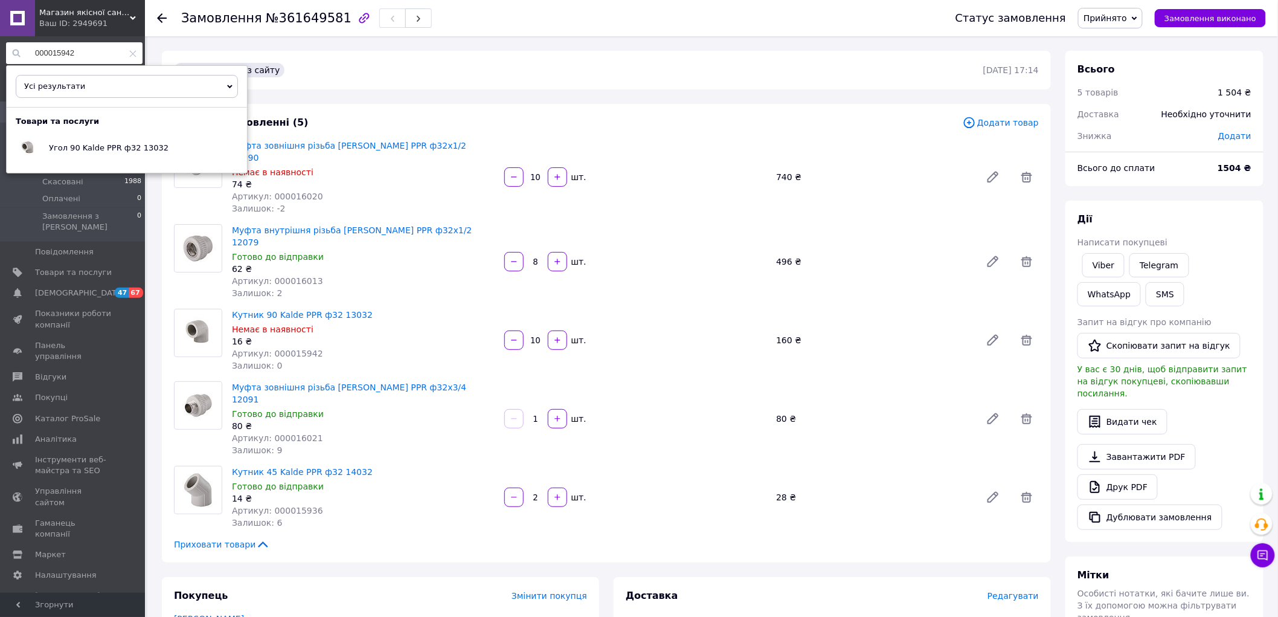
drag, startPoint x: 72, startPoint y: 50, endPoint x: 28, endPoint y: 54, distance: 44.9
click at [28, 54] on input "000015942" at bounding box center [74, 53] width 137 height 22
paste input "6020"
type input "000016020"
click at [72, 151] on span "Муфта наружная резьба Kalde PPR ф32х1/2 12090" at bounding box center [139, 148] width 181 height 20
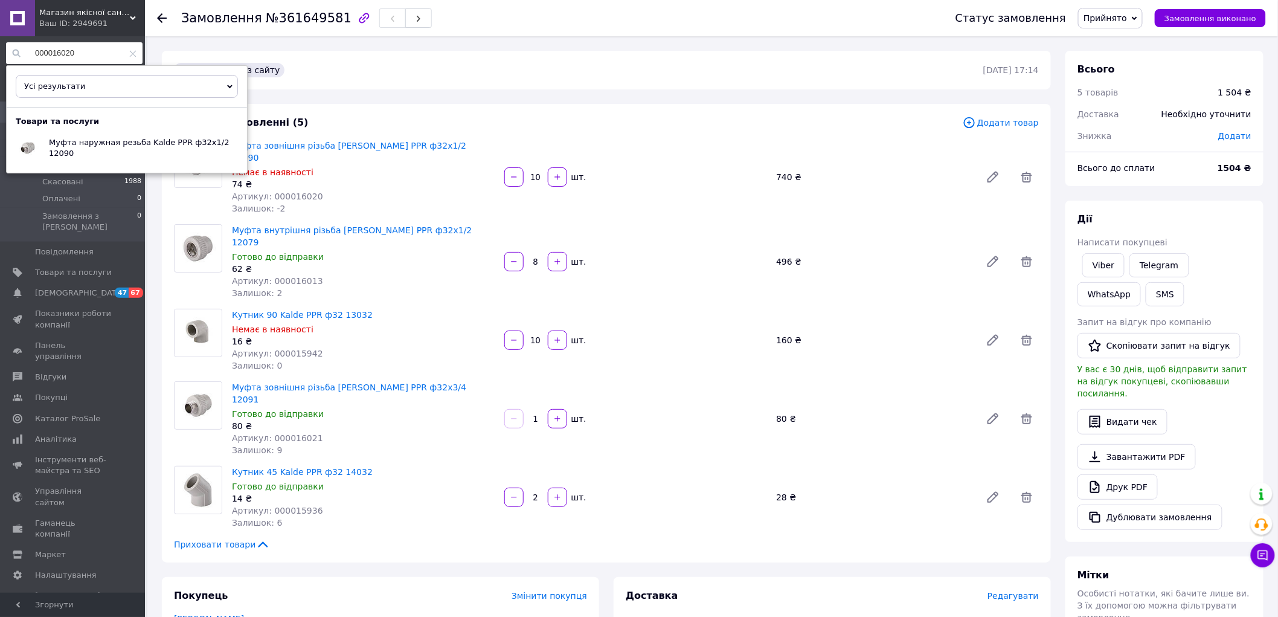
click at [456, 203] on div "Муфта зовнішня різьба Kalde PPR ф32х1/2 12090 Немає в наявності 74 ₴ Артикул: 0…" at bounding box center [363, 177] width 272 height 80
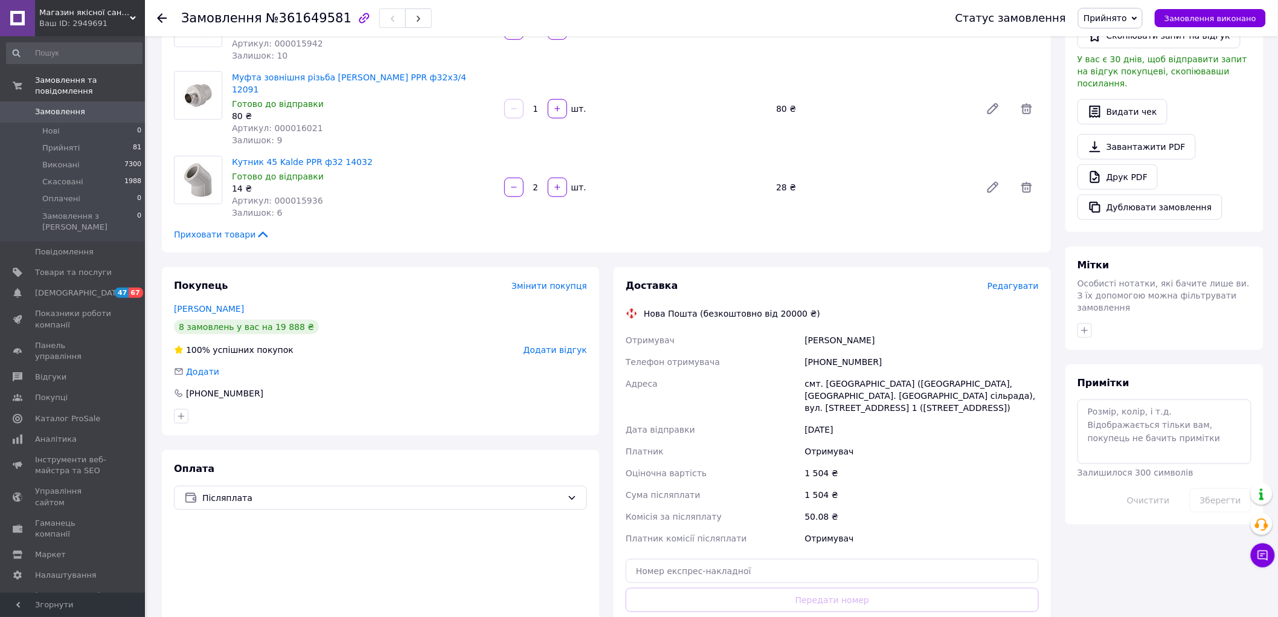
scroll to position [335, 0]
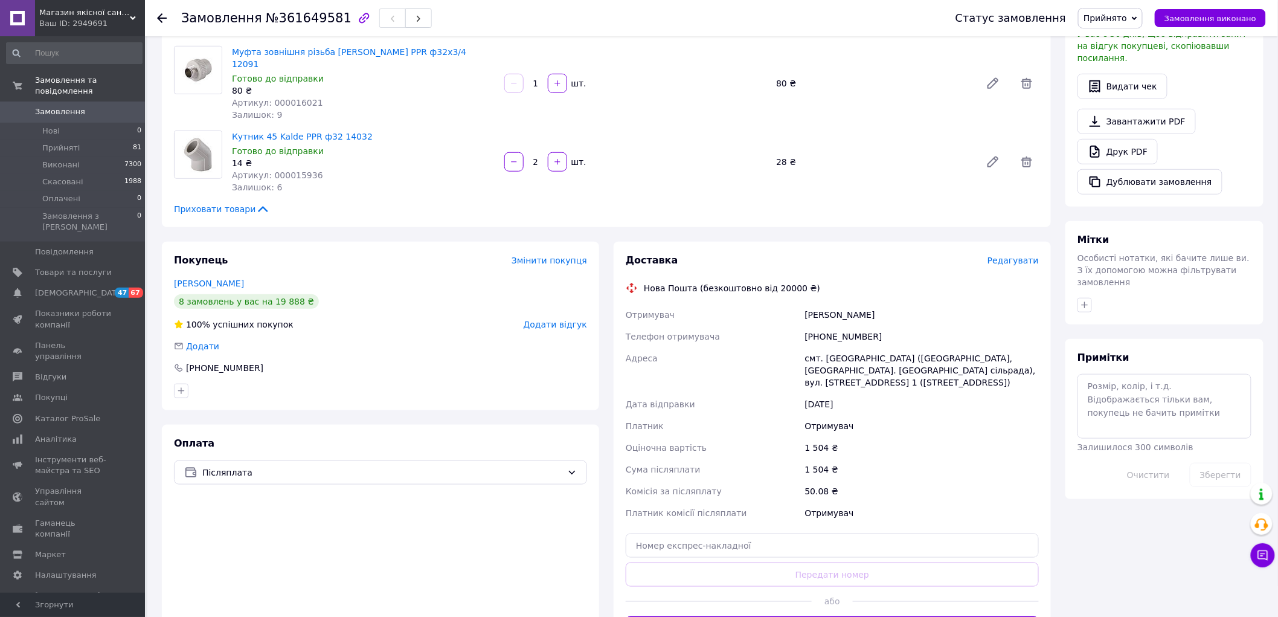
click at [317, 362] on div "[PHONE_NUMBER]" at bounding box center [380, 368] width 413 height 12
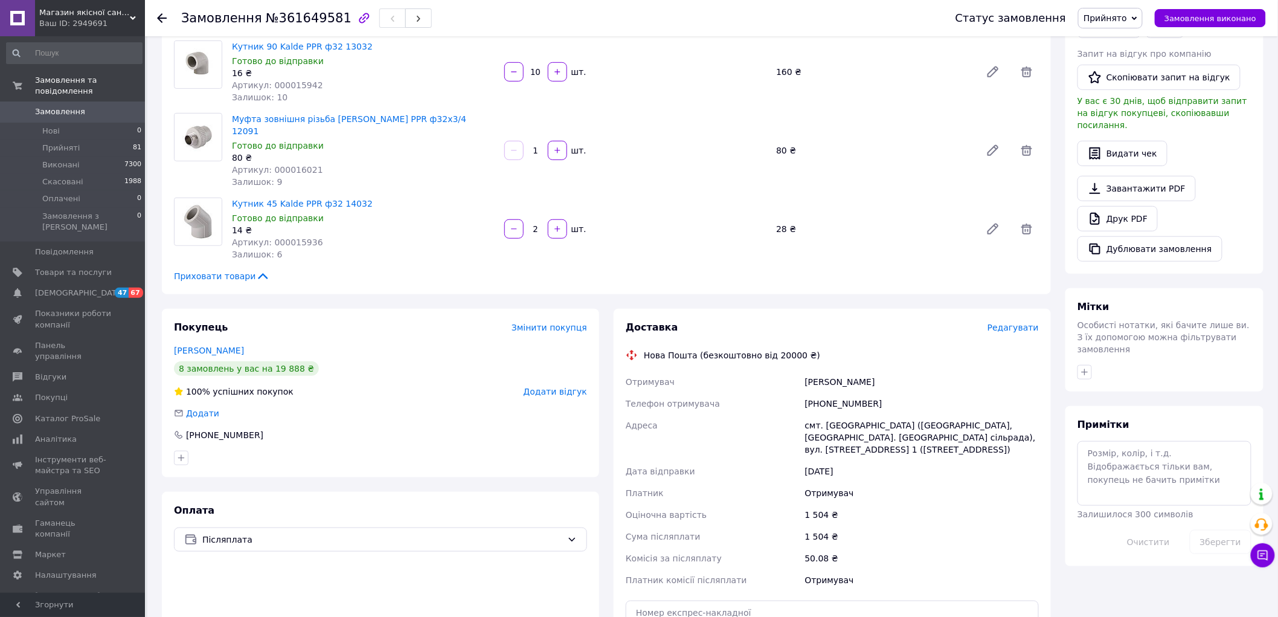
scroll to position [0, 0]
